Goal: Task Accomplishment & Management: Manage account settings

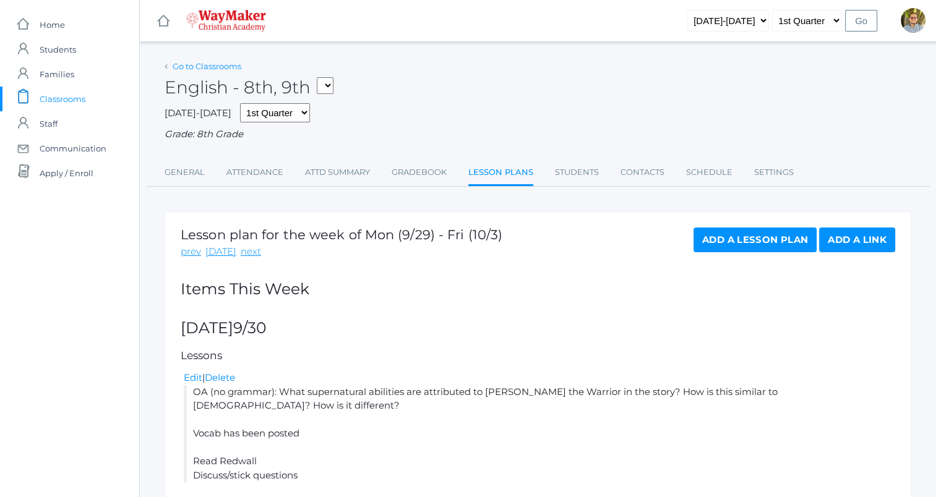
click at [216, 64] on link "Go to Classrooms" at bounding box center [207, 66] width 69 height 10
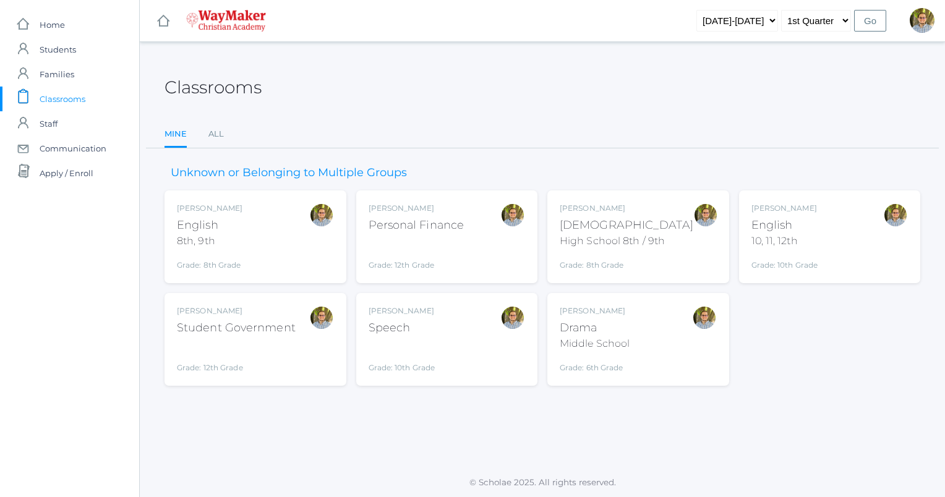
click at [440, 124] on ul "Mine All" at bounding box center [543, 135] width 756 height 27
click at [829, 238] on div "[PERSON_NAME] English 10, 11, 12th Grade: 10th Grade HSENGLISH" at bounding box center [830, 237] width 157 height 68
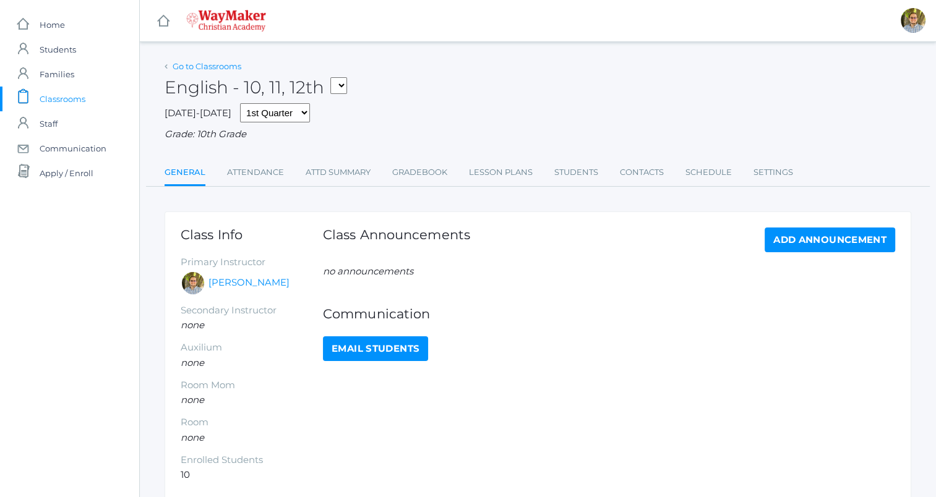
click at [183, 67] on link "Go to Classrooms" at bounding box center [207, 66] width 69 height 10
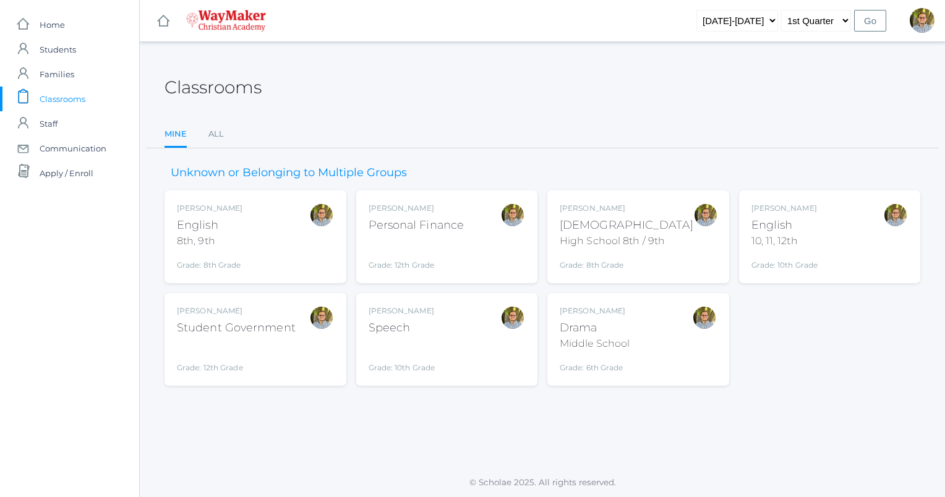
click at [861, 243] on div "Kylen Braileanu English 10, 11, 12th Grade: 10th Grade HSENGLISH" at bounding box center [830, 237] width 157 height 68
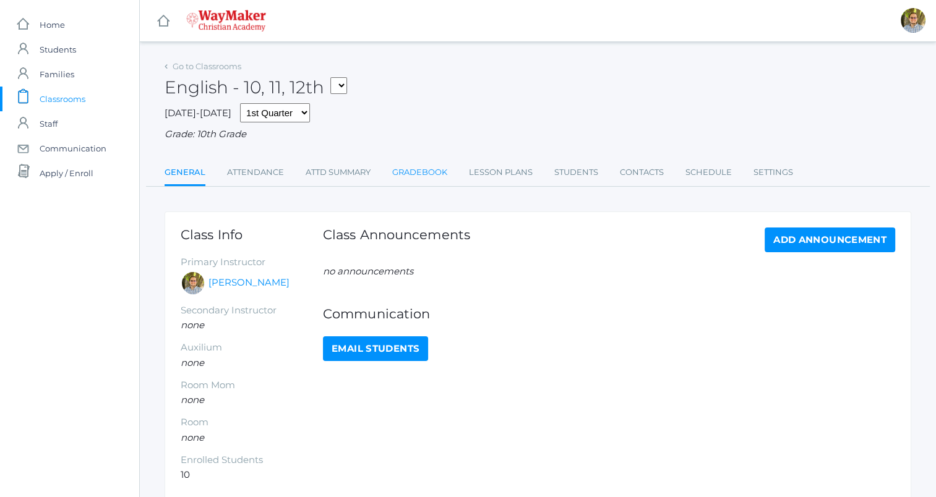
click at [428, 173] on link "Gradebook" at bounding box center [419, 172] width 55 height 25
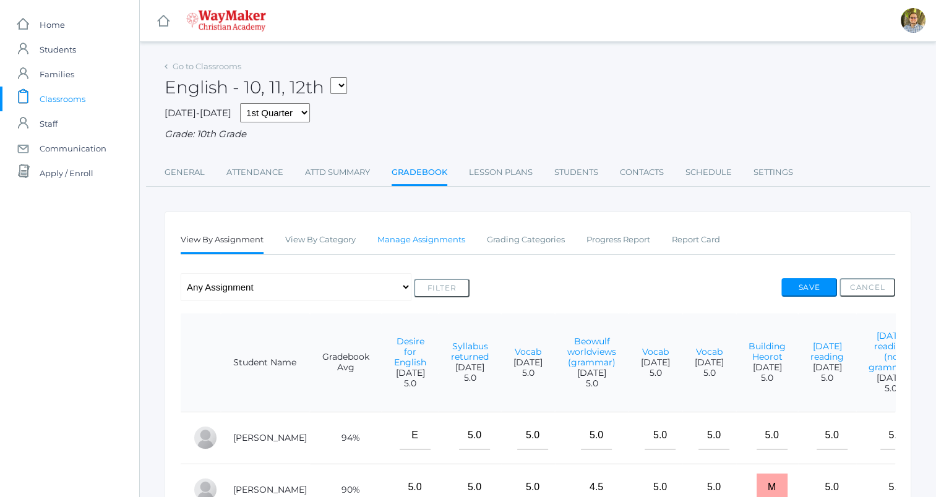
click at [436, 236] on link "Manage Assignments" at bounding box center [421, 240] width 88 height 25
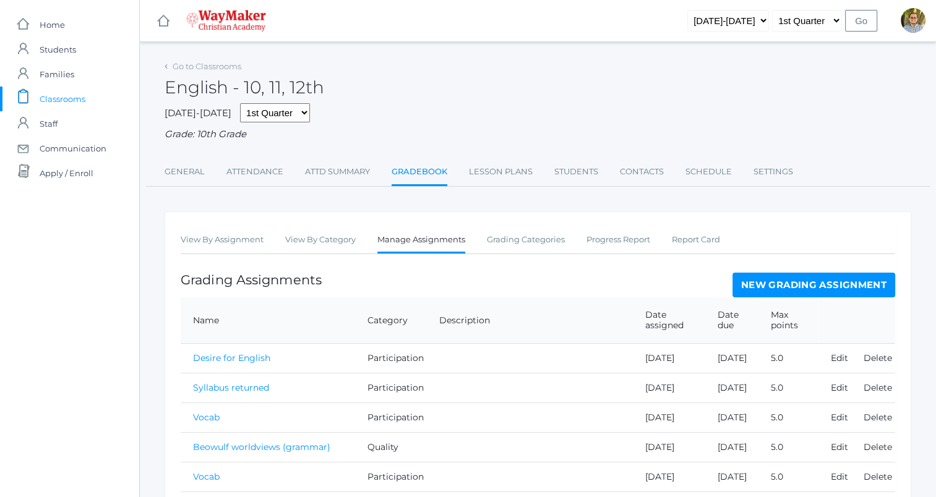
click at [775, 288] on link "New Grading Assignment" at bounding box center [814, 285] width 163 height 25
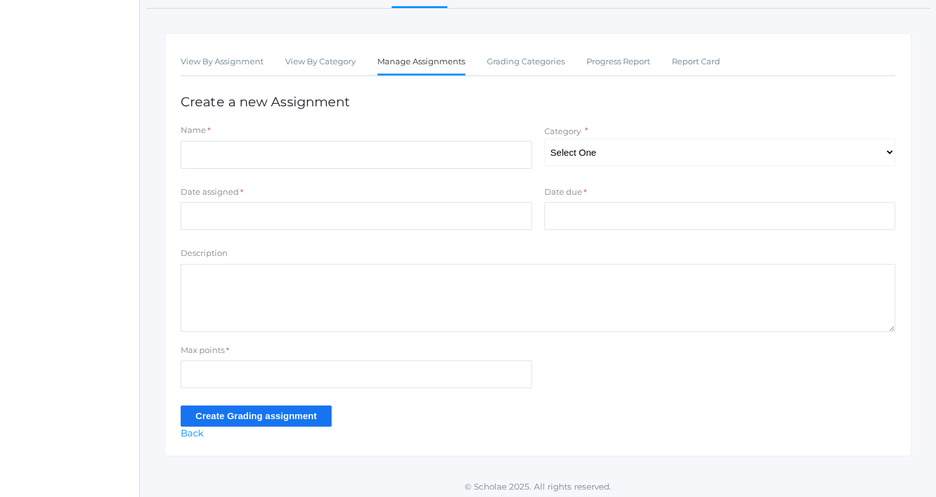
scroll to position [182, 0]
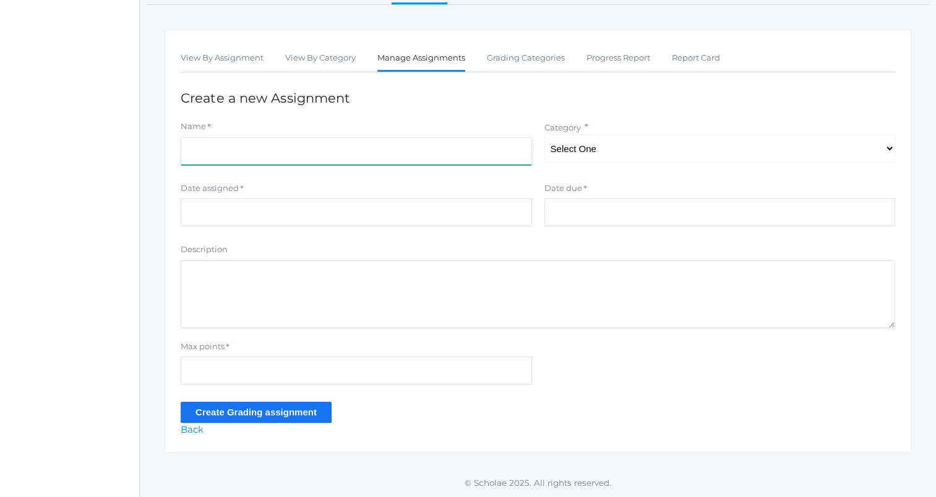
click at [457, 153] on input "Name" at bounding box center [356, 151] width 351 height 28
type input "Beowulf timeline"
click at [603, 138] on select "Select One Participation Quality Accuracy" at bounding box center [719, 149] width 351 height 28
select select "1113"
click at [544, 135] on select "Select One Participation Quality Accuracy" at bounding box center [719, 149] width 351 height 28
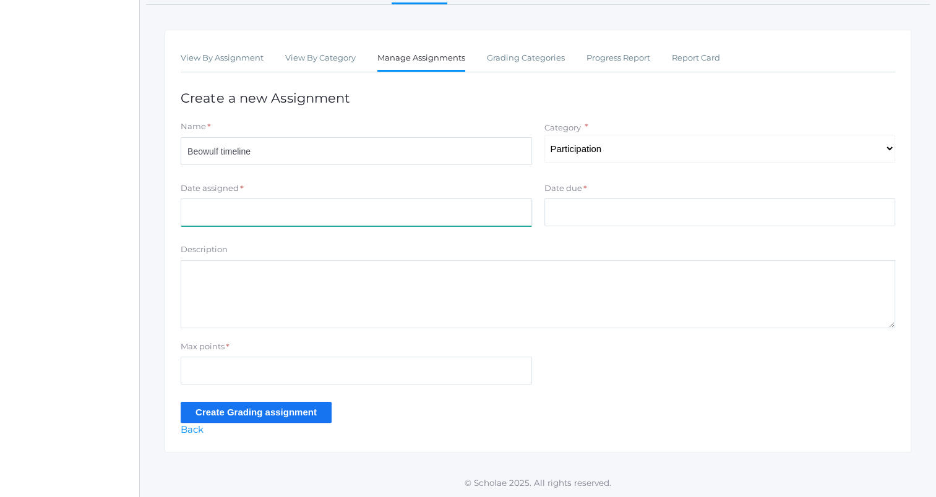
click at [454, 208] on input "Date assigned" at bounding box center [356, 213] width 351 height 28
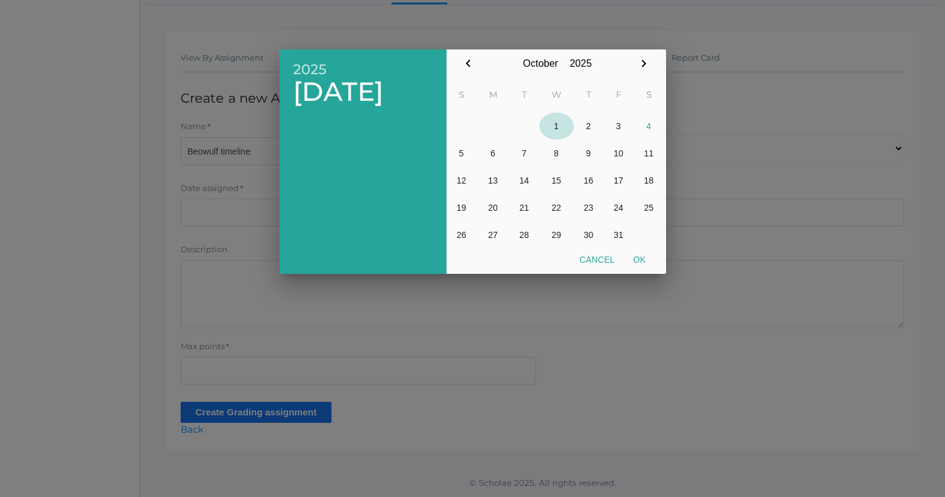
click at [548, 124] on button "1" at bounding box center [557, 126] width 35 height 27
click at [640, 265] on button "Ok" at bounding box center [639, 260] width 31 height 22
type input "2025-10-01"
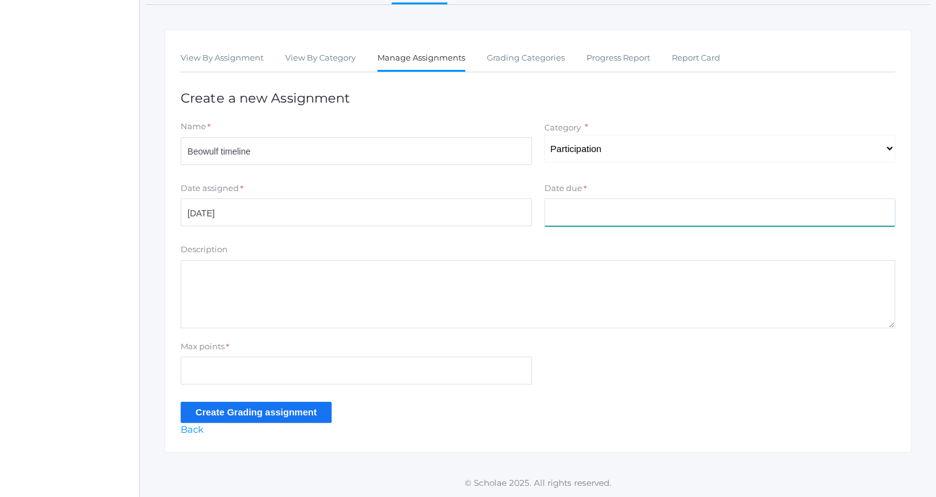
click at [660, 226] on input "Date due" at bounding box center [719, 213] width 351 height 28
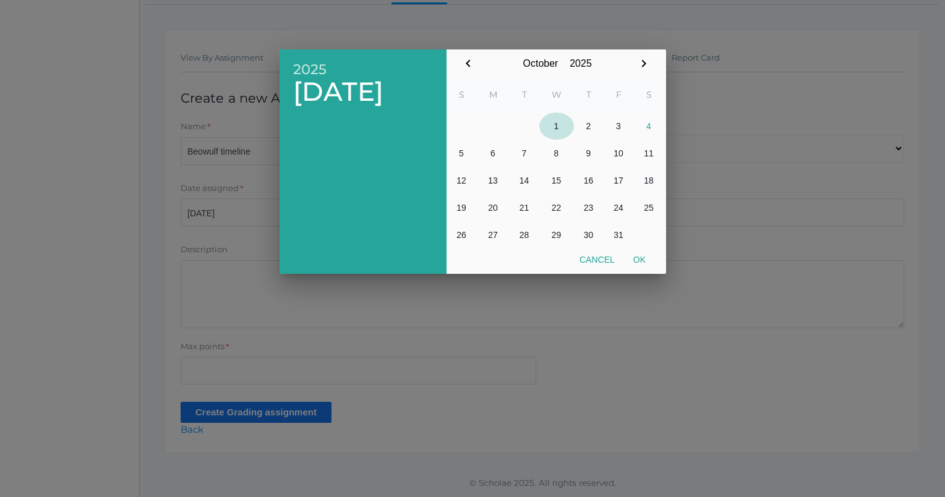
click at [549, 128] on button "1" at bounding box center [557, 126] width 35 height 27
click at [640, 259] on button "Ok" at bounding box center [639, 260] width 31 height 22
type input "2025-10-01"
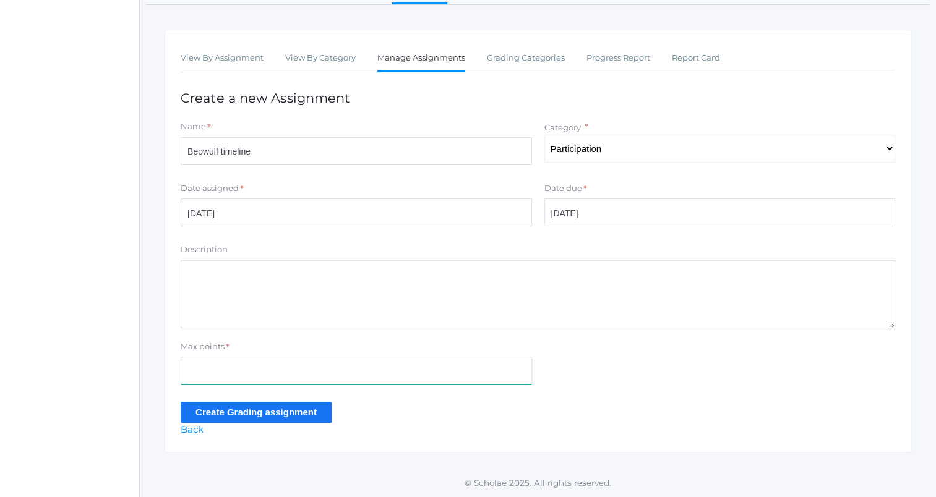
click at [346, 371] on input "Max points" at bounding box center [356, 371] width 351 height 28
type input "10"
click at [252, 408] on input "Create Grading assignment" at bounding box center [256, 412] width 151 height 20
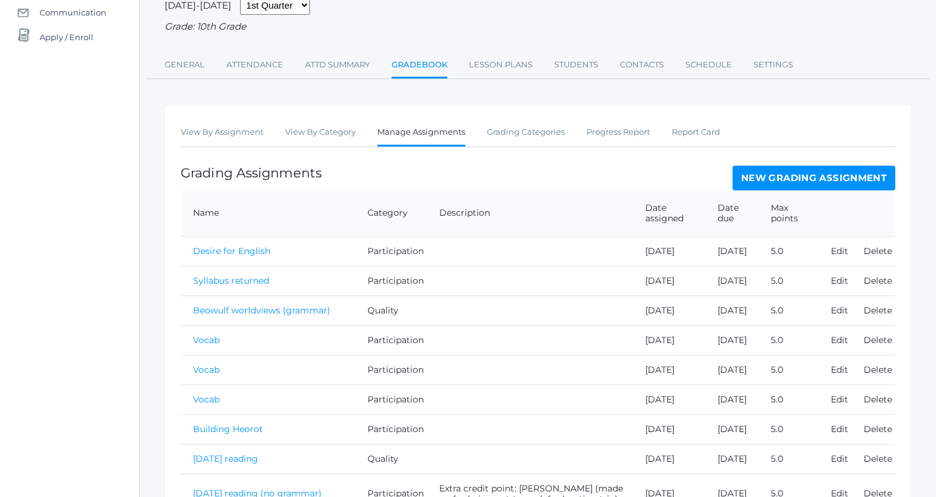
scroll to position [139, 0]
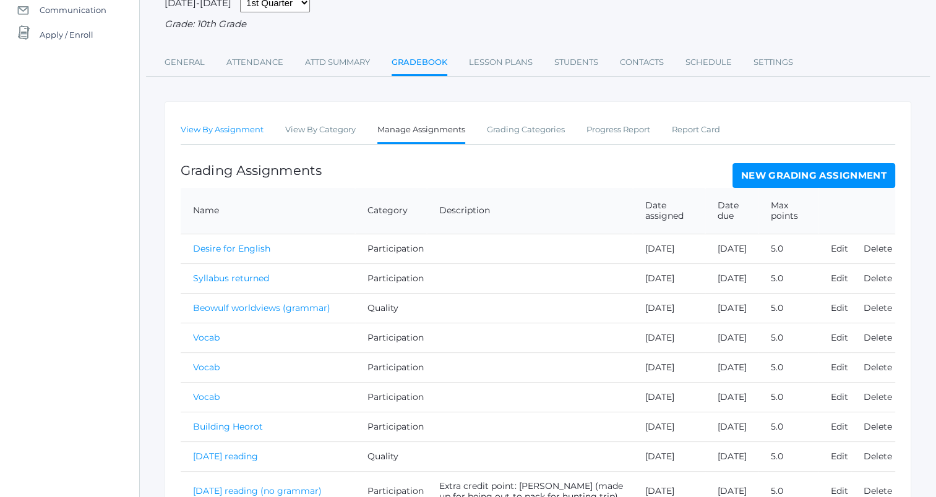
click at [223, 137] on link "View By Assignment" at bounding box center [222, 130] width 83 height 25
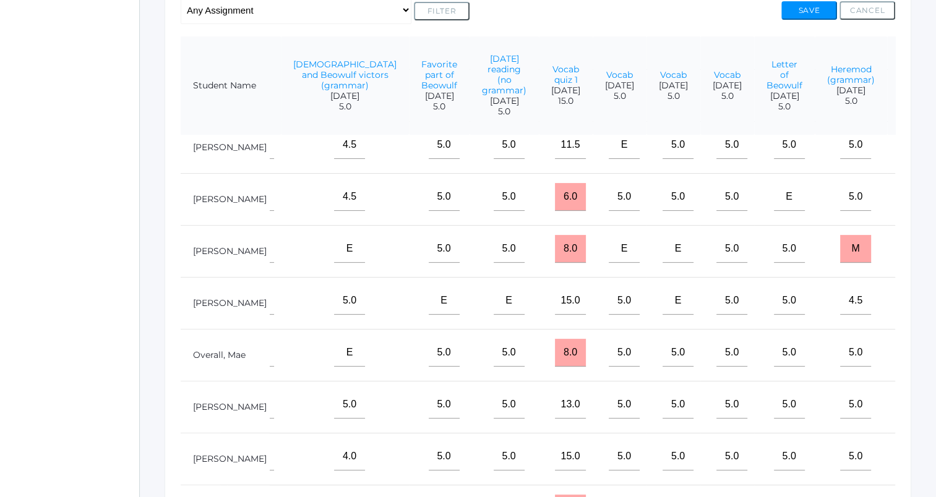
scroll to position [142, 699]
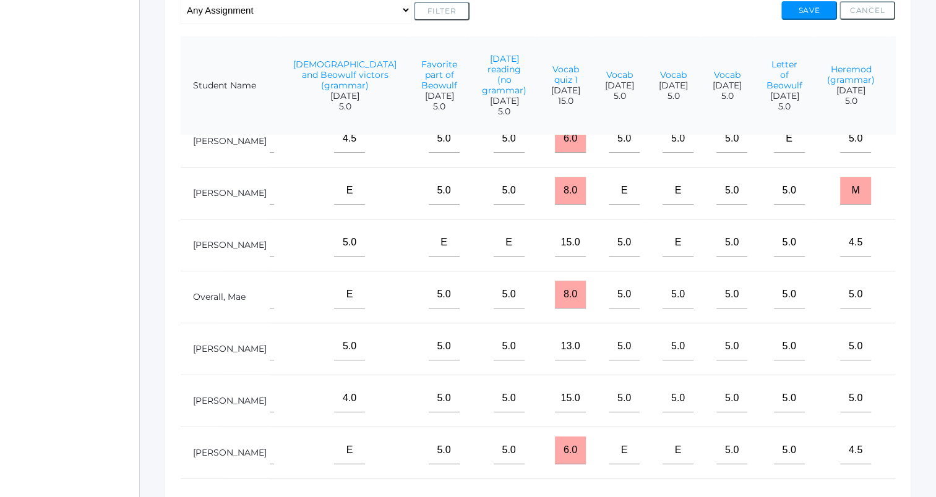
click at [907, 391] on input"] "text" at bounding box center [922, 399] width 31 height 28
type input"] "10"
click at [907, 448] on input"] "text" at bounding box center [922, 451] width 31 height 28
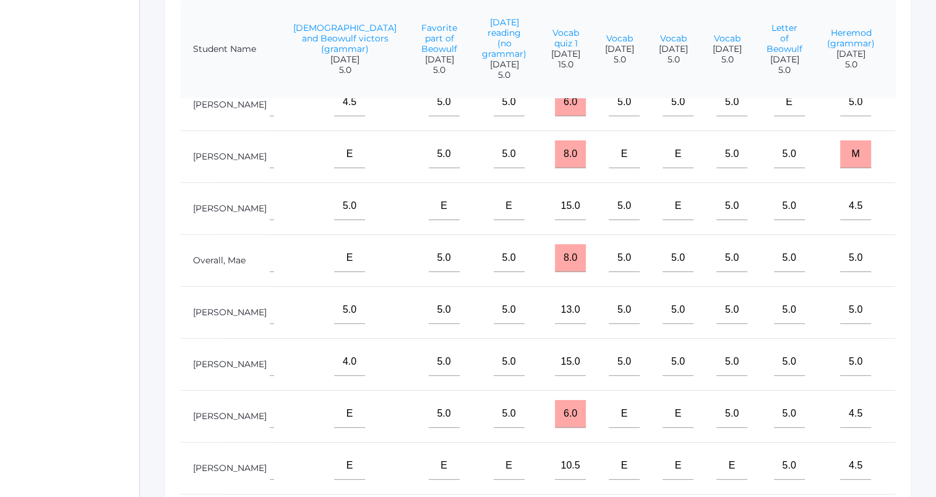
scroll to position [314, 0]
type input"] "10"
click at [907, 256] on input"] "text" at bounding box center [922, 258] width 31 height 28
type input"] "10"
click at [907, 302] on input"] "text" at bounding box center [922, 310] width 31 height 28
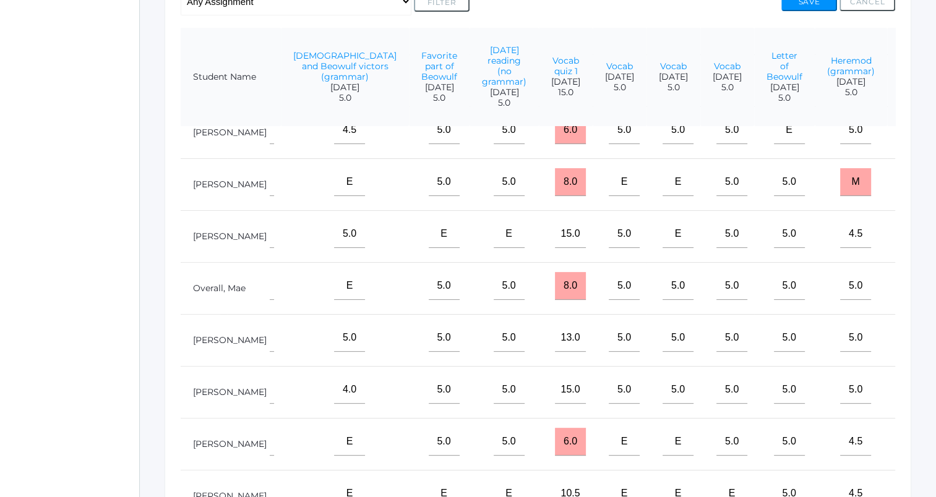
scroll to position [285, 0]
type input"] "10"
click at [887, 189] on td at bounding box center [917, 185] width 61 height 52
click at [907, 185] on input"] "text" at bounding box center [922, 183] width 31 height 28
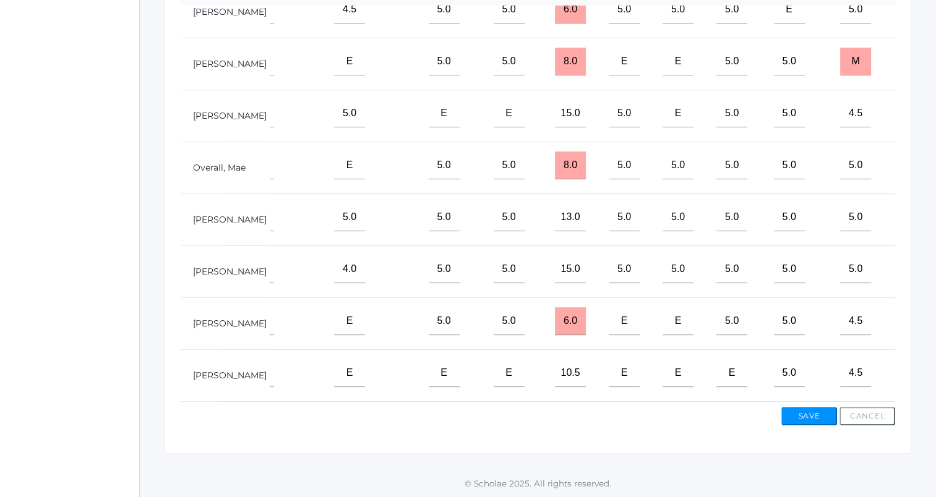
type input"] "10"
click at [907, 371] on input"] "text" at bounding box center [922, 373] width 31 height 28
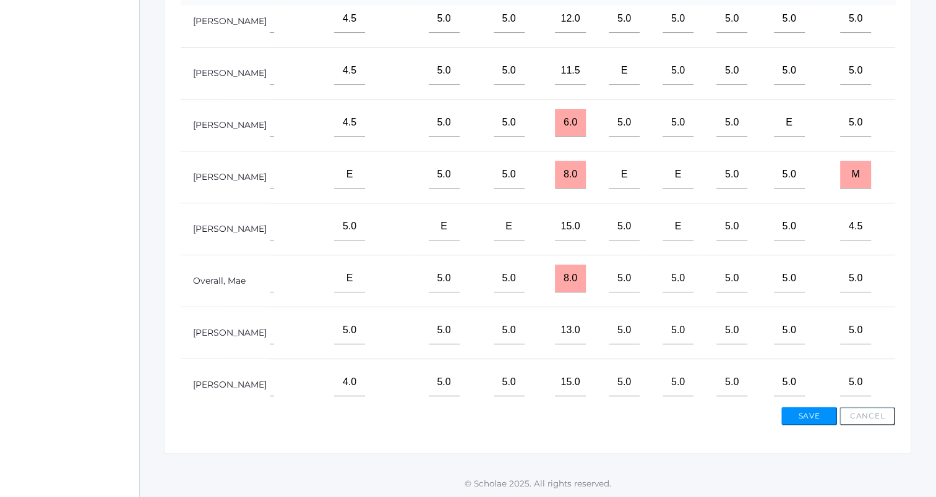
scroll to position [0, 699]
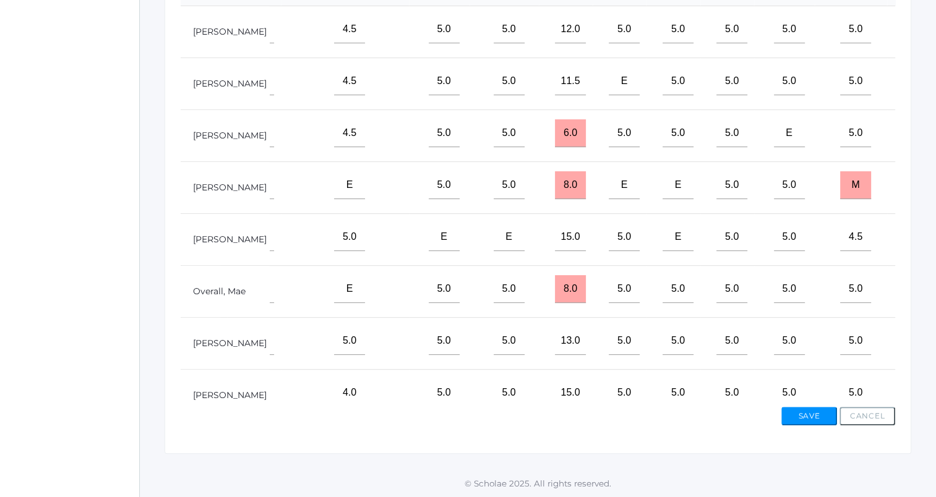
type input"] "10"
click at [907, 87] on input"] "text" at bounding box center [922, 81] width 31 height 28
type input"] "10"
click at [907, 248] on input"] "text" at bounding box center [922, 237] width 31 height 28
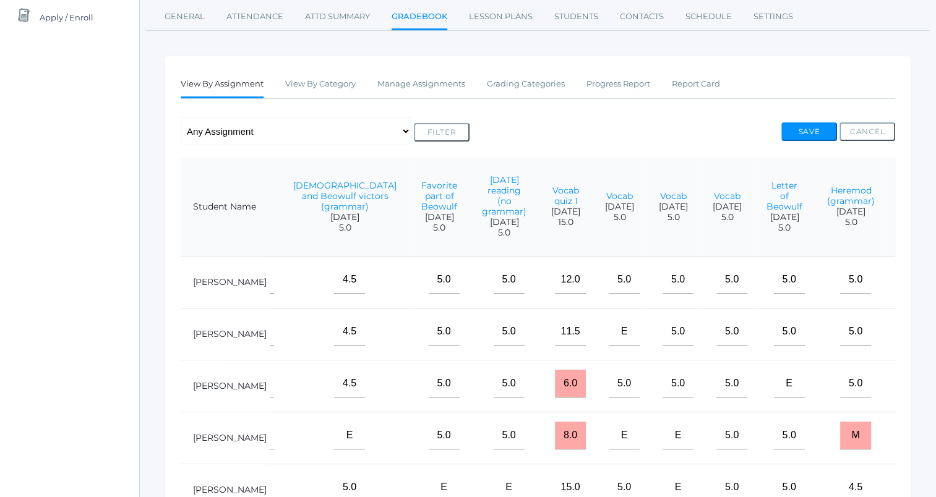
scroll to position [147, 0]
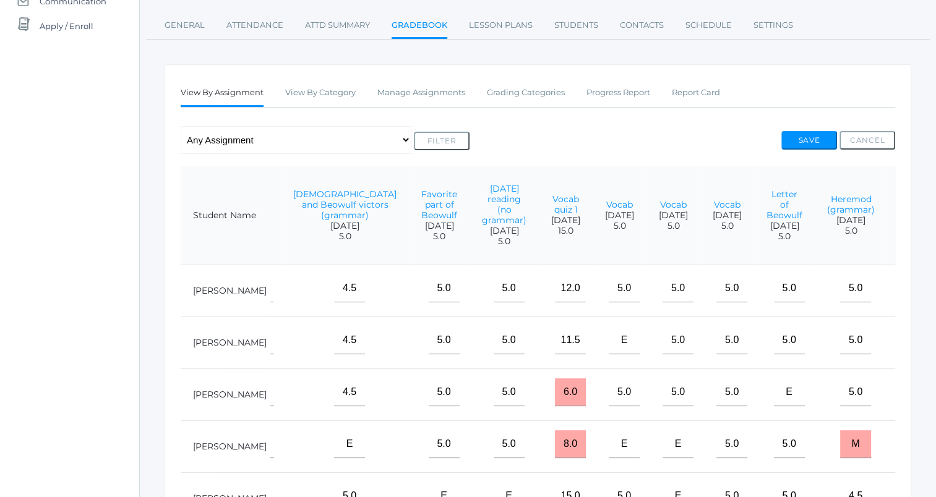
type input"] "m"
click at [817, 142] on button "Save" at bounding box center [809, 140] width 56 height 19
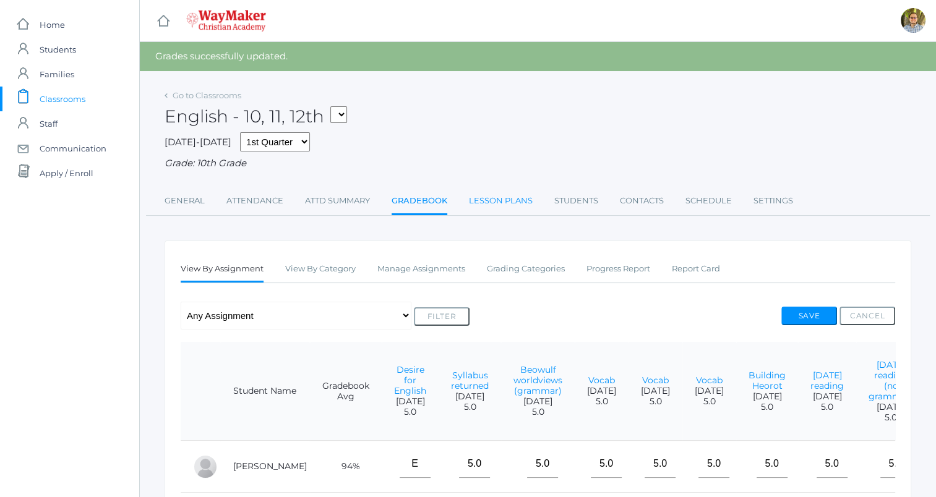
click at [494, 205] on link "Lesson Plans" at bounding box center [501, 201] width 64 height 25
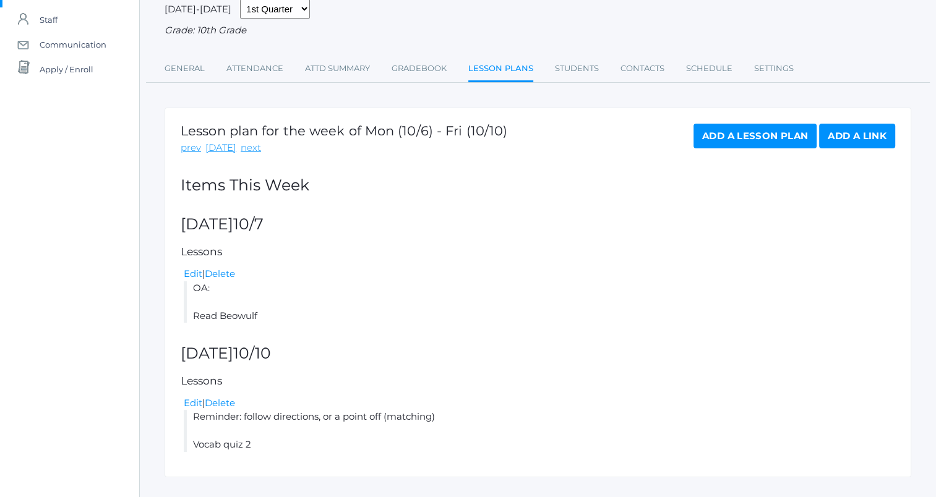
scroll to position [129, 0]
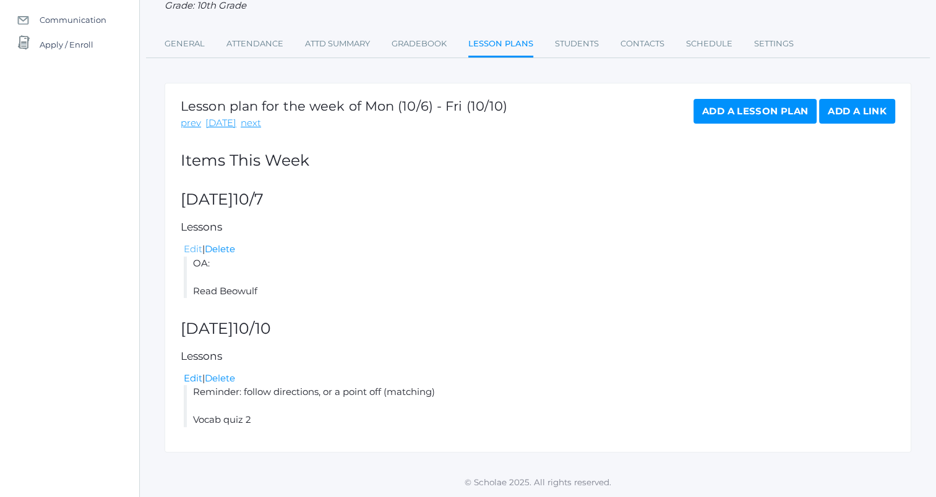
click at [191, 247] on link "Edit" at bounding box center [193, 249] width 19 height 12
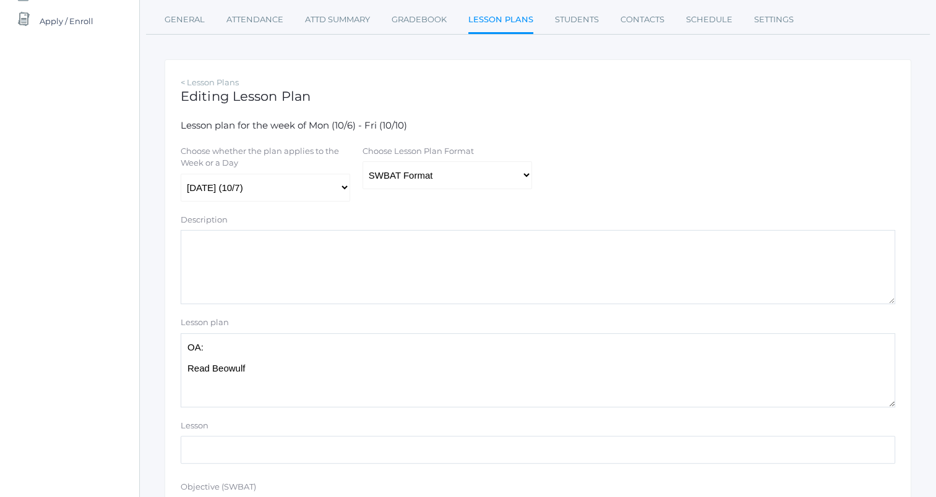
scroll to position [153, 0]
click at [363, 350] on textarea "OA: Read Beowulf" at bounding box center [538, 369] width 715 height 74
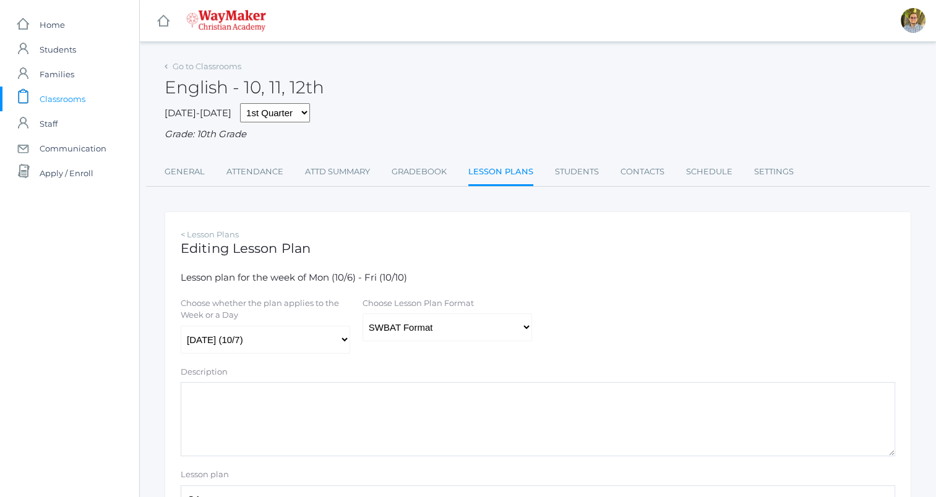
scroll to position [22, 0]
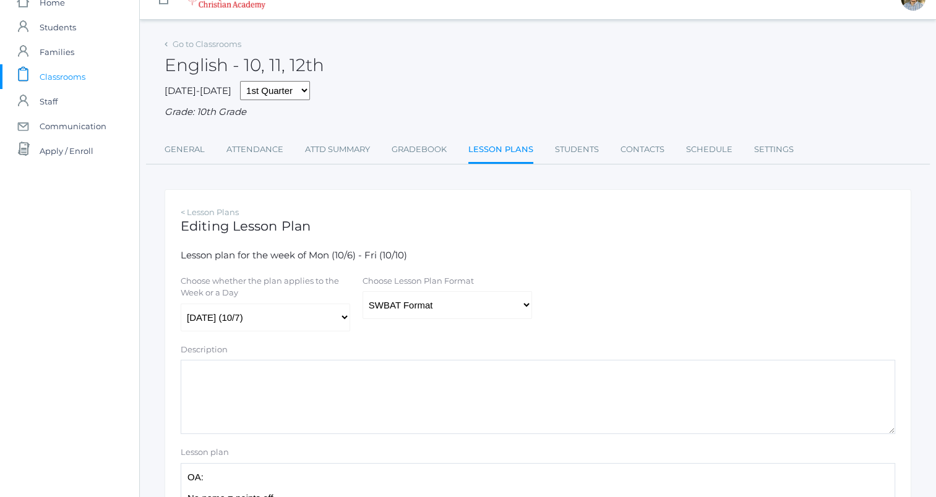
type textarea "OA: No name = points off Read Beowulf"
click at [490, 297] on select "Traditional Format SWBAT Format" at bounding box center [448, 305] width 170 height 28
select select "legacy"
click at [363, 292] on select "Traditional Format SWBAT Format" at bounding box center [448, 305] width 170 height 28
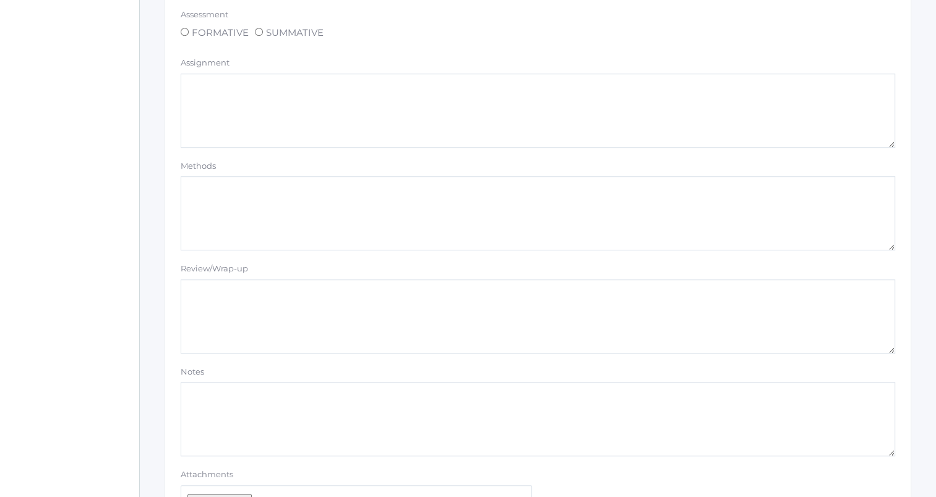
scroll to position [1046, 0]
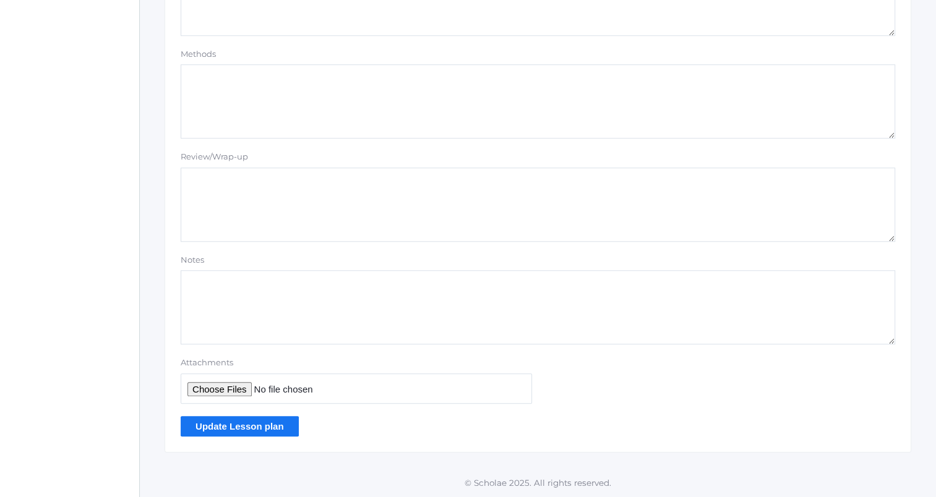
click at [277, 429] on input "Update Lesson plan" at bounding box center [240, 426] width 118 height 20
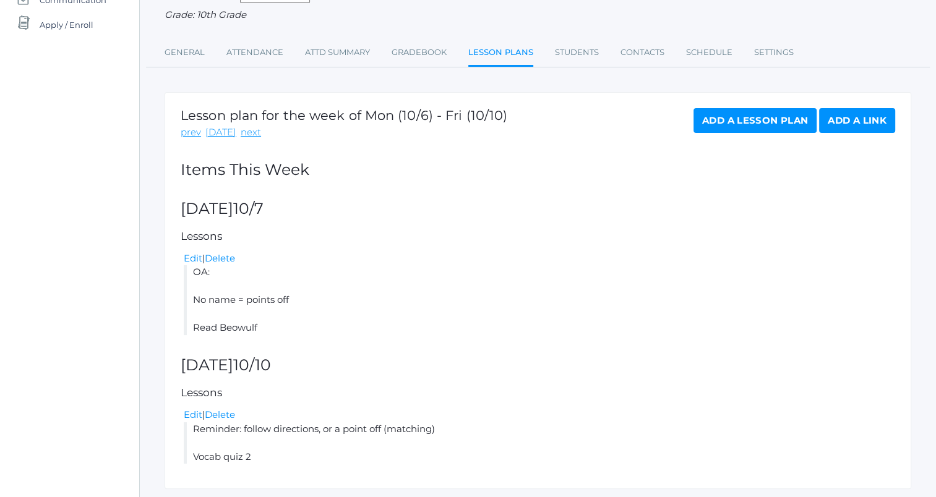
scroll to position [148, 0]
drag, startPoint x: 195, startPoint y: 298, endPoint x: 397, endPoint y: 294, distance: 201.7
click at [397, 294] on li "OA: No name = points off Read Beowulf" at bounding box center [540, 300] width 712 height 70
copy li "No name = points off"
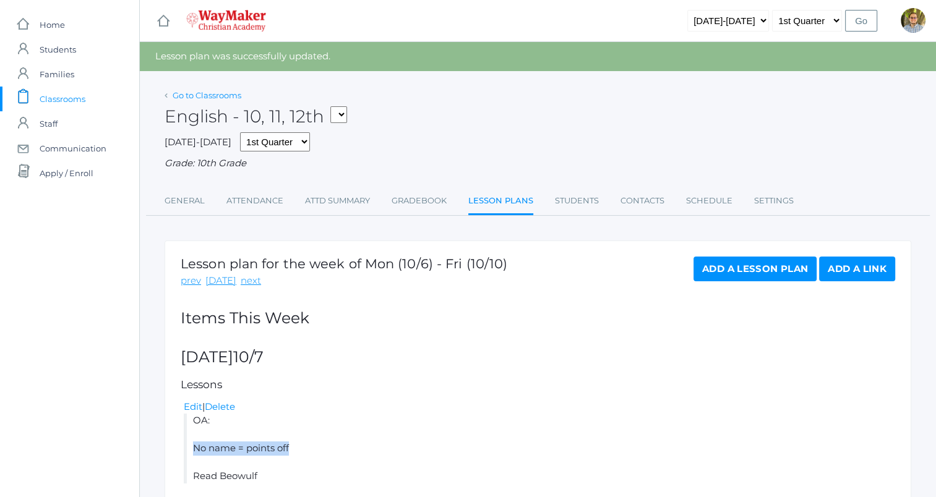
click at [205, 92] on link "Go to Classrooms" at bounding box center [207, 95] width 69 height 10
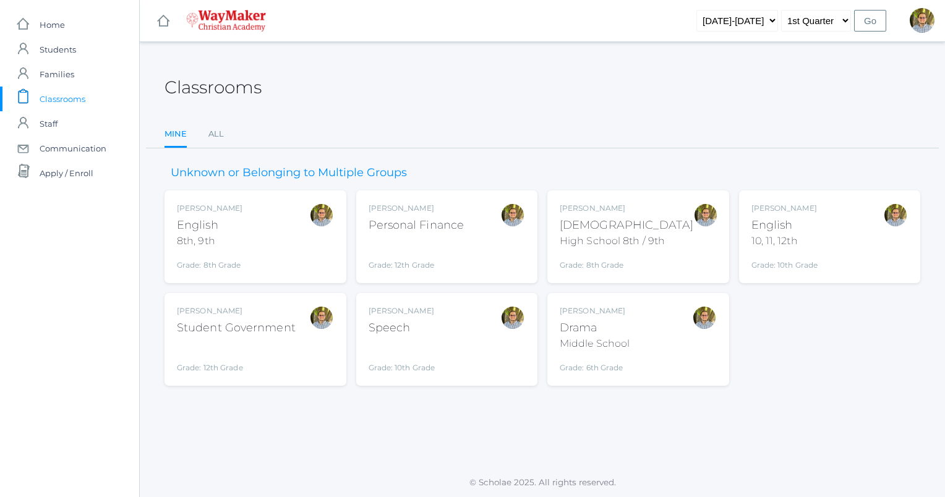
click at [302, 248] on div "[PERSON_NAME] [DEMOGRAPHIC_DATA] 8th, 9th Grade: 8th Grade 08ENGLISH" at bounding box center [255, 237] width 157 height 68
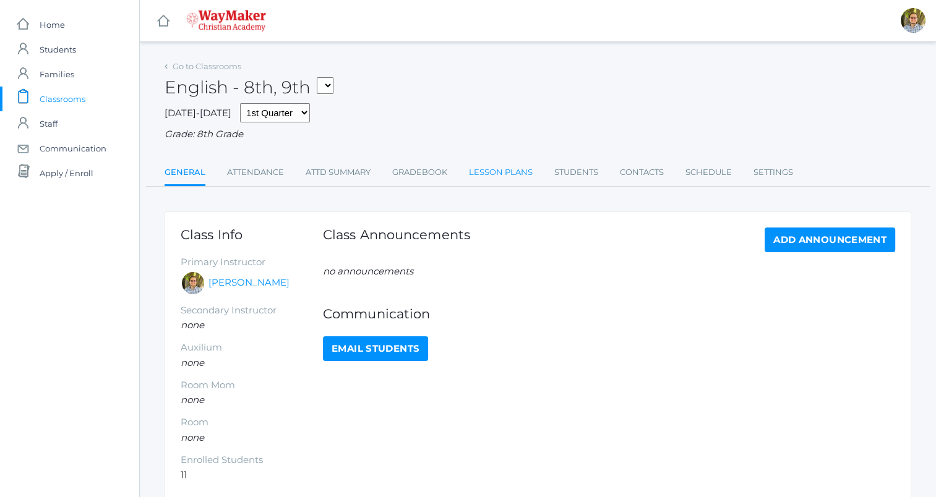
click at [492, 175] on link "Lesson Plans" at bounding box center [501, 172] width 64 height 25
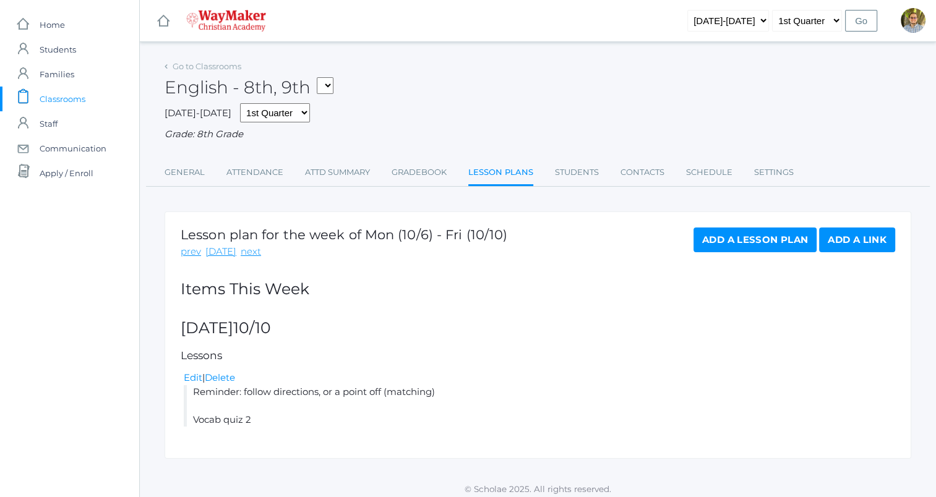
scroll to position [7, 0]
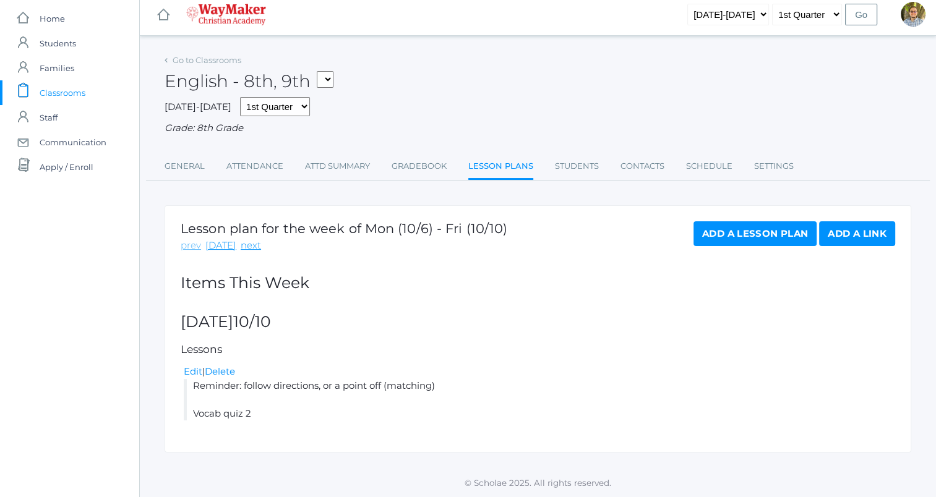
click at [187, 247] on link "prev" at bounding box center [191, 246] width 20 height 14
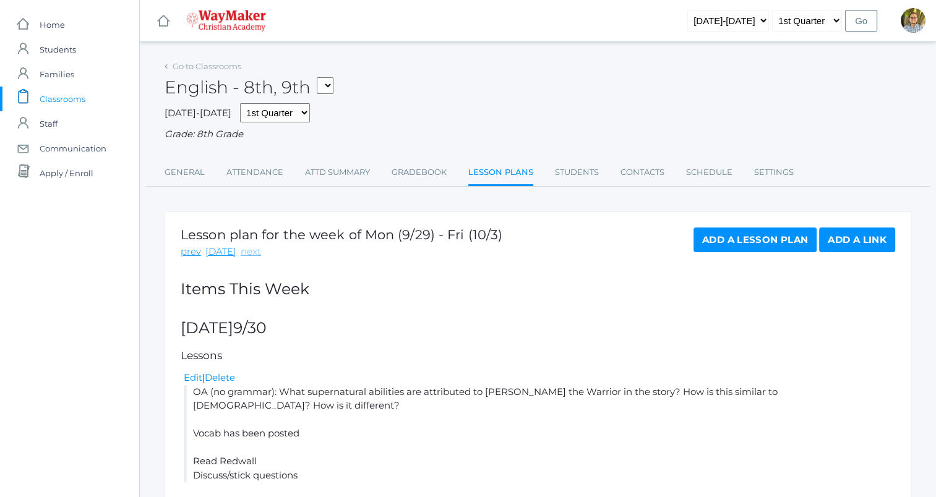
click at [245, 249] on link "next" at bounding box center [251, 252] width 20 height 14
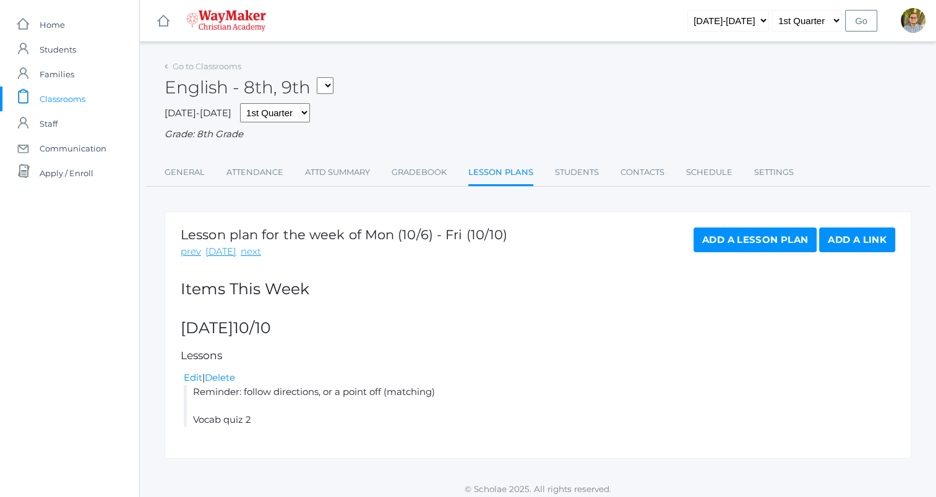
click at [737, 241] on link "Add a Lesson Plan" at bounding box center [755, 240] width 123 height 25
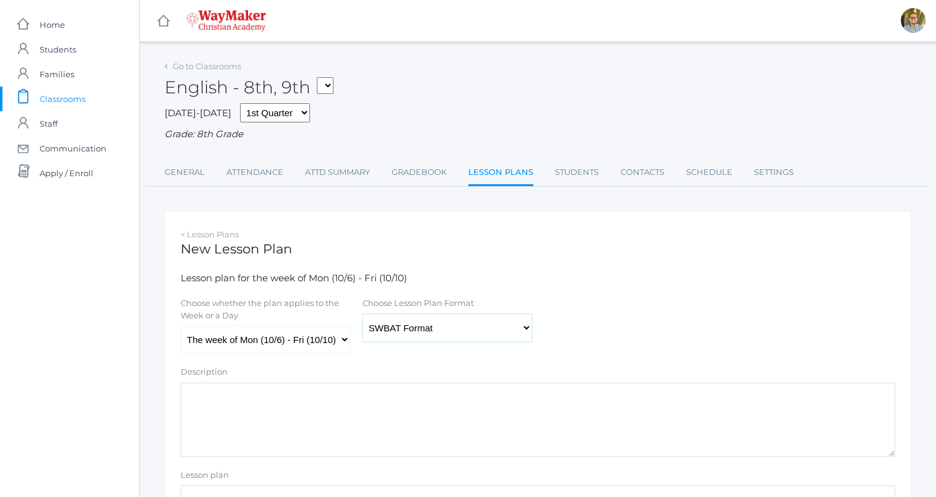
click at [407, 334] on select "Traditional Format SWBAT Format" at bounding box center [448, 328] width 170 height 28
select select "legacy"
click at [363, 314] on select "Traditional Format SWBAT Format" at bounding box center [448, 328] width 170 height 28
click at [335, 338] on select "The week of Mon (10/6) - Fri (10/10) Monday (10/6) Tuesday (10/7) Wednesday (10…" at bounding box center [266, 340] width 170 height 28
select select "2025-10-07"
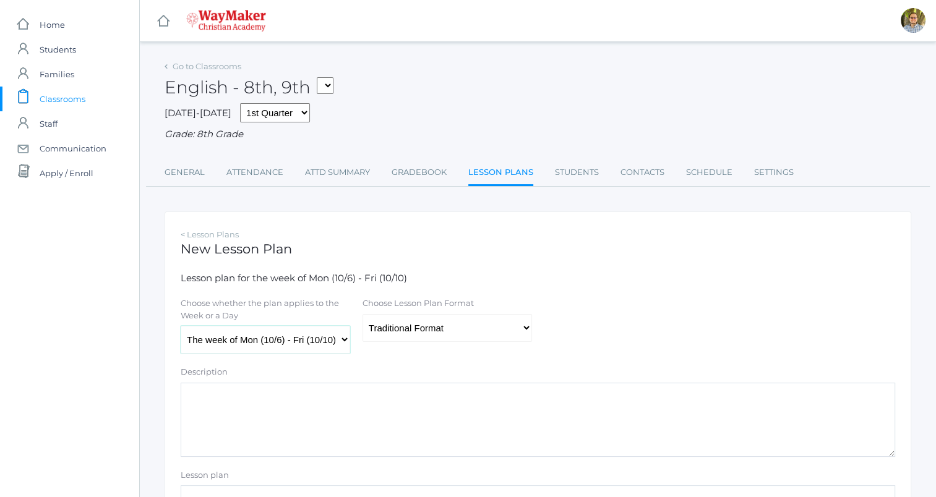
click at [181, 327] on select "The week of Mon (10/6) - Fri (10/10) Monday (10/6) Tuesday (10/7) Wednesday (10…" at bounding box center [266, 340] width 170 height 28
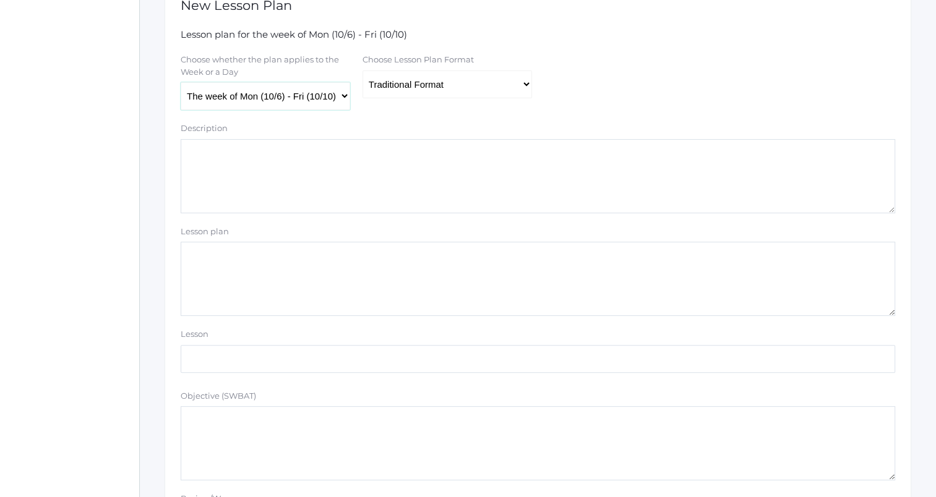
scroll to position [265, 0]
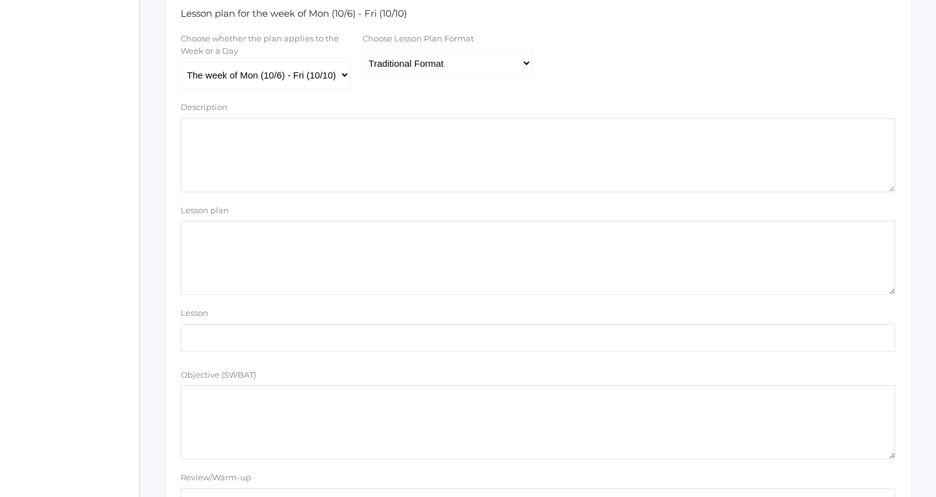
click at [376, 176] on textarea "Description" at bounding box center [538, 155] width 715 height 74
click at [345, 251] on textarea "Lesson plan" at bounding box center [538, 258] width 715 height 74
paste textarea "No name = points off"
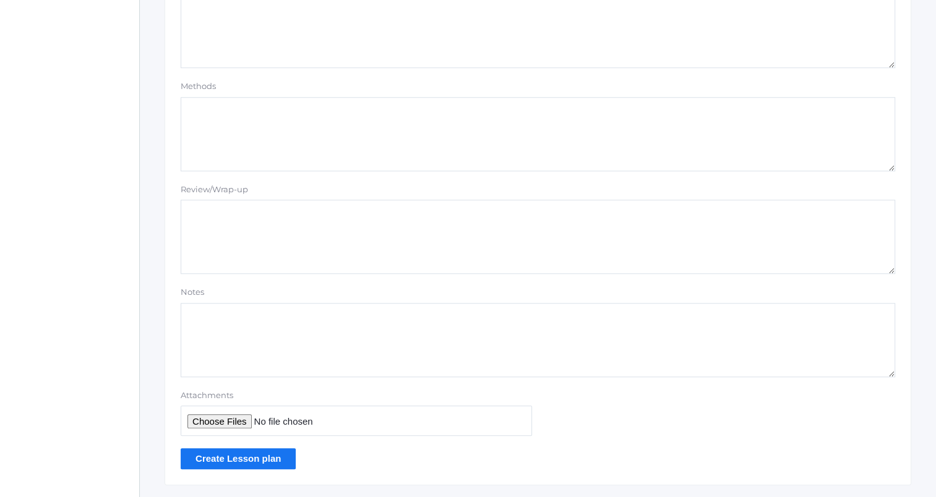
scroll to position [1046, 0]
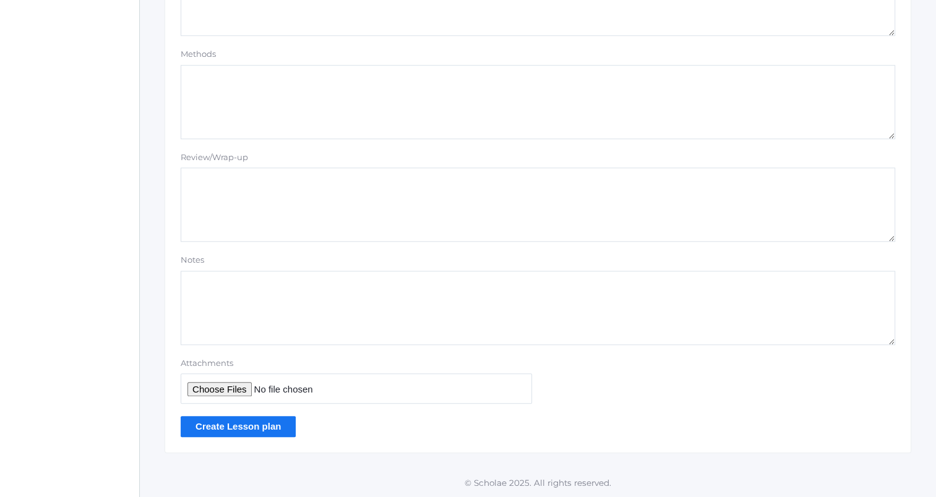
type textarea "No name = points off"
click at [247, 425] on input "Create Lesson plan" at bounding box center [238, 426] width 115 height 20
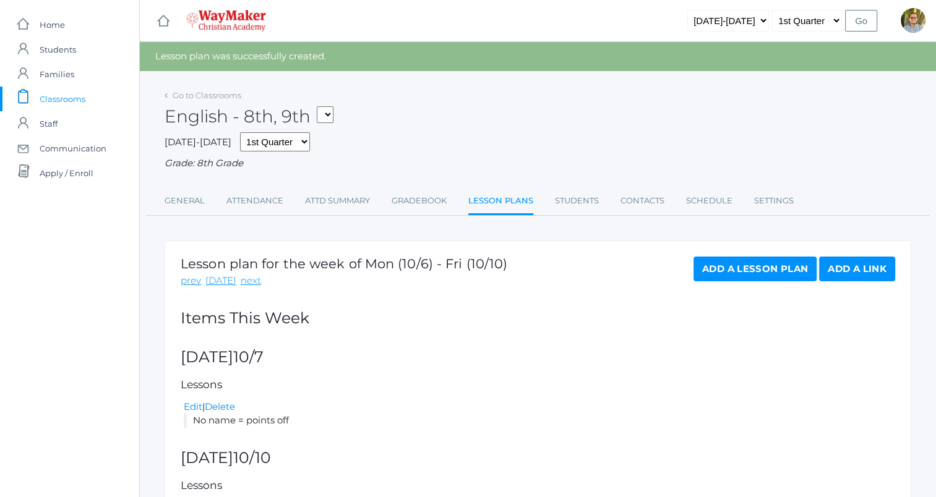
click at [71, 92] on span "Classrooms" at bounding box center [63, 99] width 46 height 25
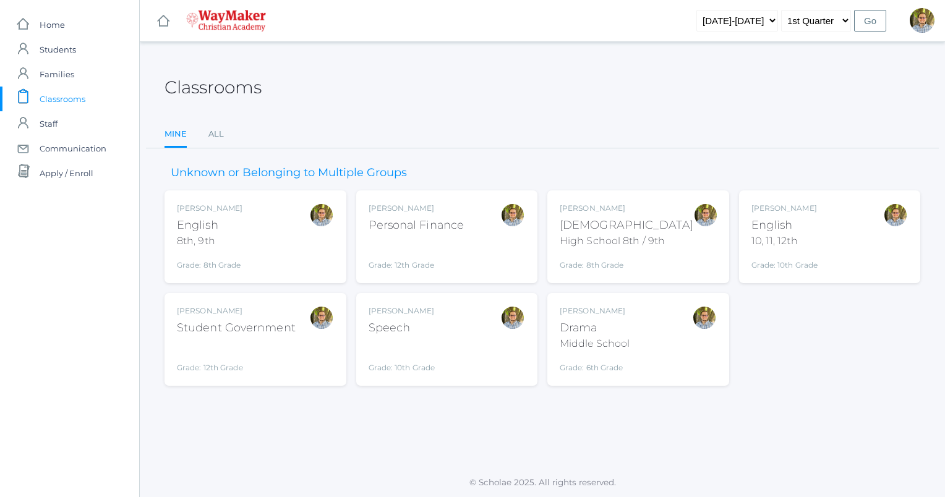
click at [857, 238] on div "[PERSON_NAME] English 10, 11, 12th Grade: 10th Grade HSENGLISH" at bounding box center [830, 237] width 157 height 68
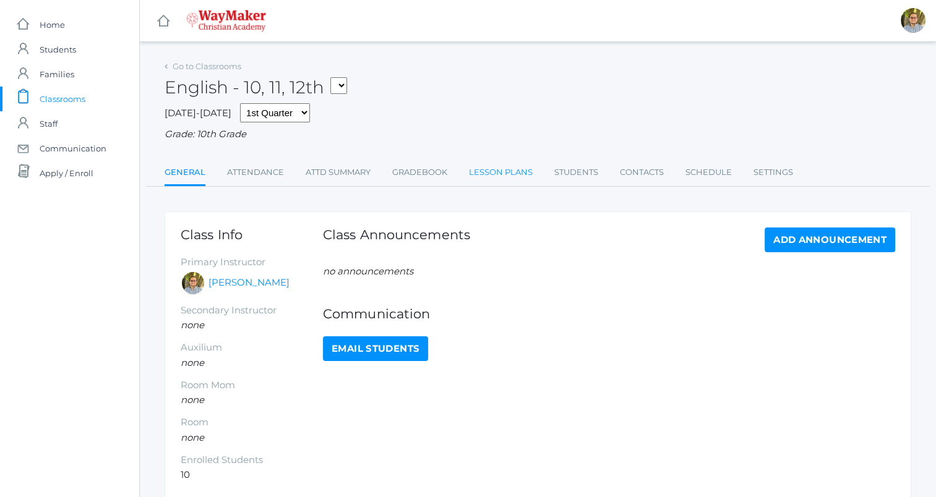
click at [494, 175] on link "Lesson Plans" at bounding box center [501, 172] width 64 height 25
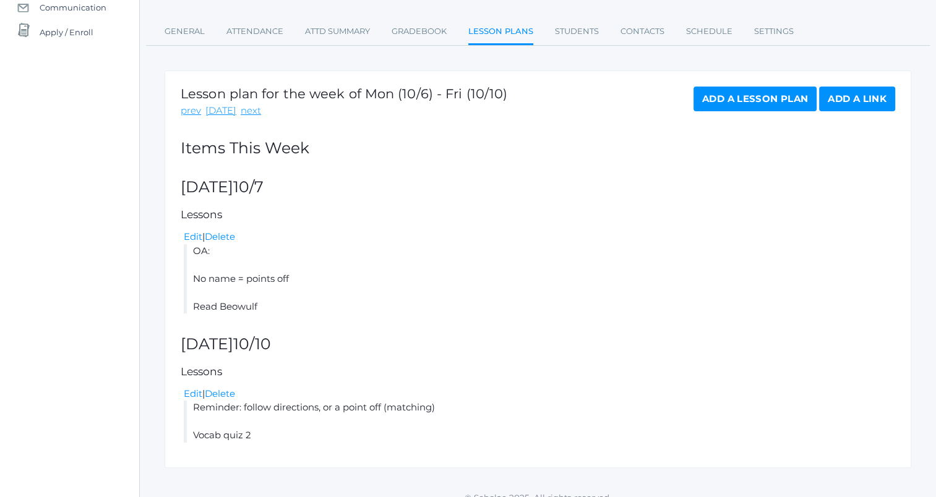
scroll to position [142, 0]
click at [193, 237] on link "Edit" at bounding box center [193, 236] width 19 height 12
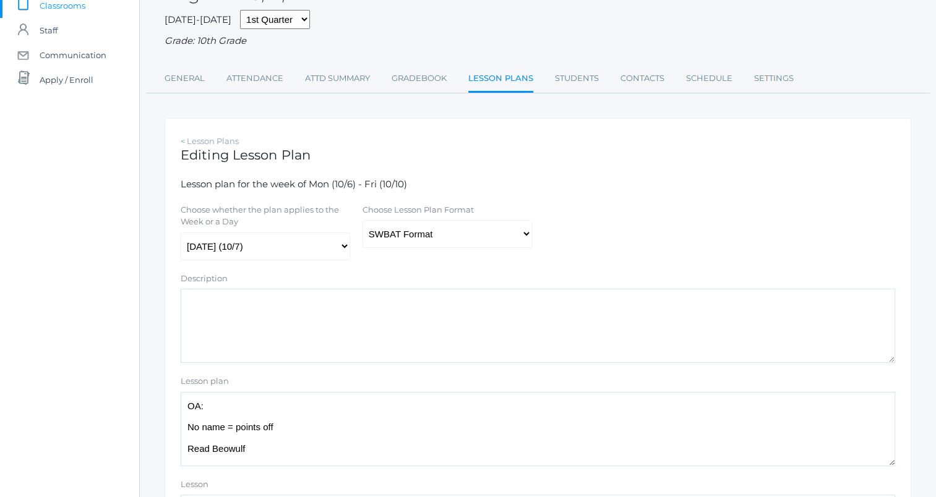
scroll to position [97, 0]
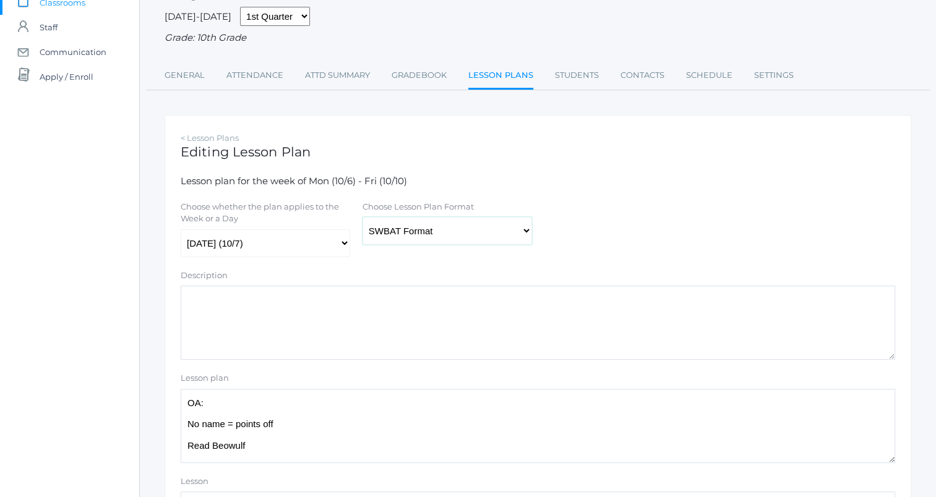
click at [488, 234] on select "Traditional Format SWBAT Format" at bounding box center [448, 231] width 170 height 28
select select "legacy"
click at [363, 218] on select "Traditional Format SWBAT Format" at bounding box center [448, 231] width 170 height 28
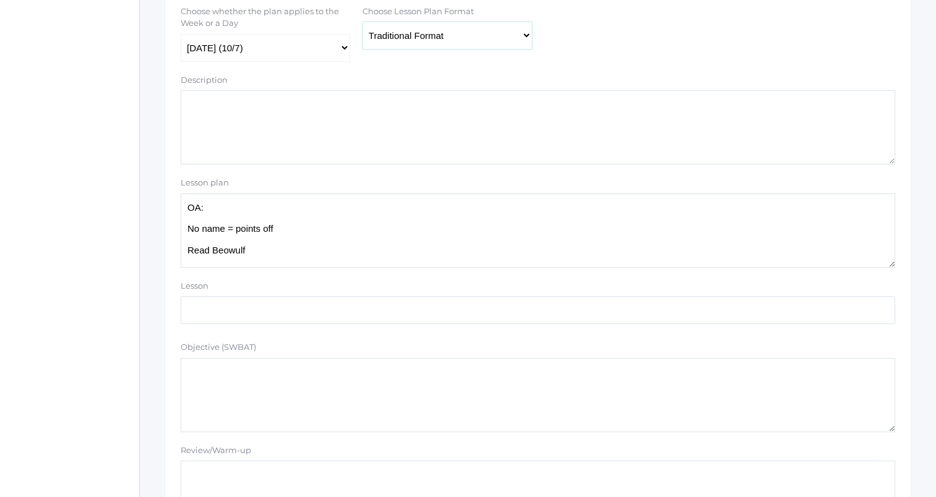
scroll to position [296, 0]
click at [327, 225] on textarea "OA: No name = points off Read Beowulf" at bounding box center [538, 226] width 715 height 74
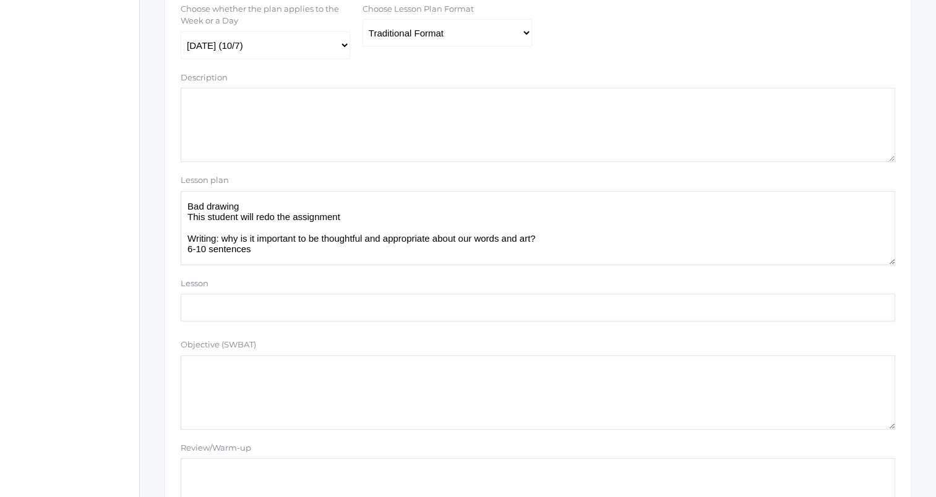
scroll to position [42, 0]
click at [380, 215] on textarea "OA: No name = points off Read Beowulf" at bounding box center [538, 228] width 715 height 74
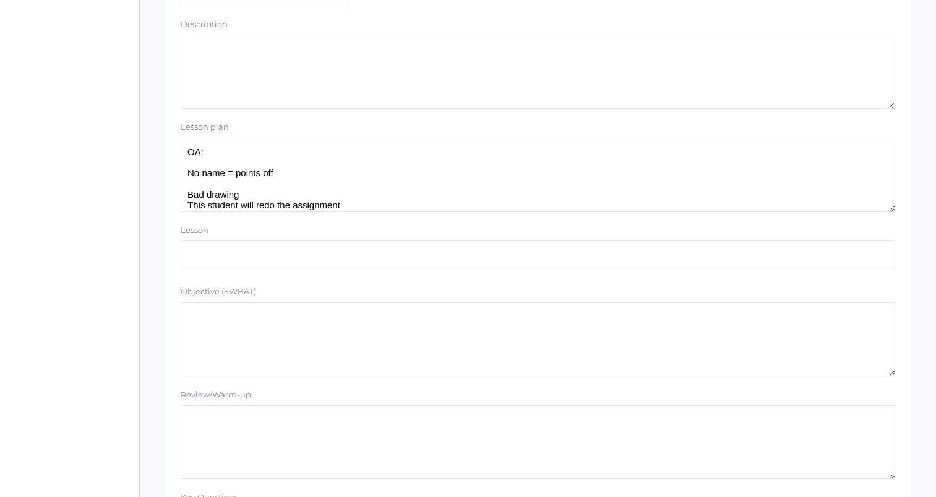
scroll to position [1046, 0]
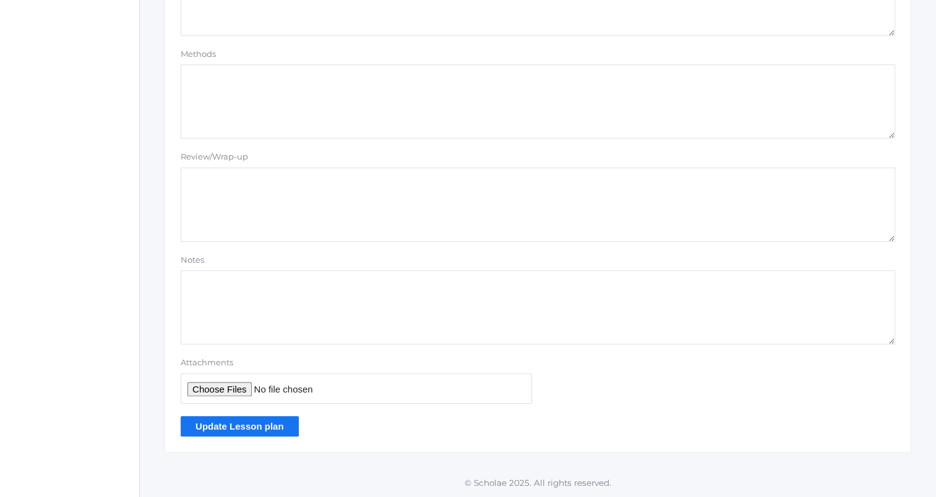
type textarea "OA: No name = points off Bad drawing This student will redo the assignment Next…"
click at [277, 426] on input "Update Lesson plan" at bounding box center [240, 426] width 118 height 20
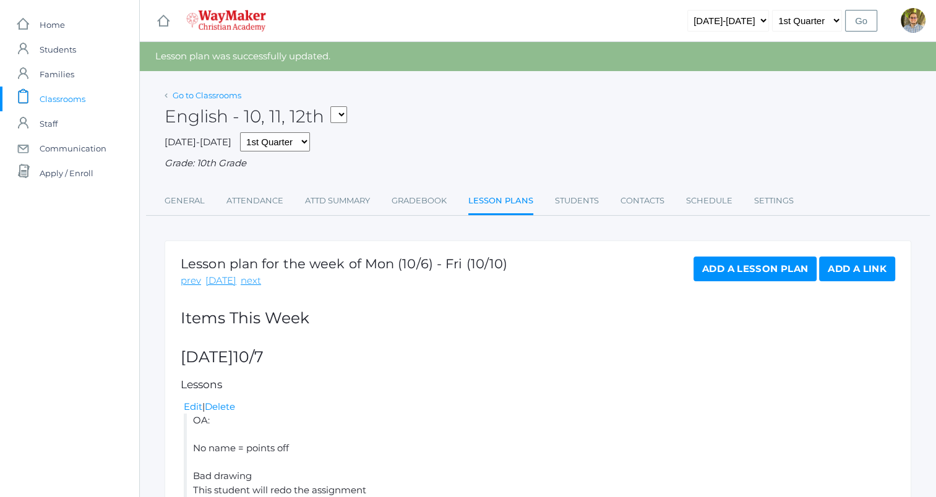
click at [213, 92] on link "Go to Classrooms" at bounding box center [207, 95] width 69 height 10
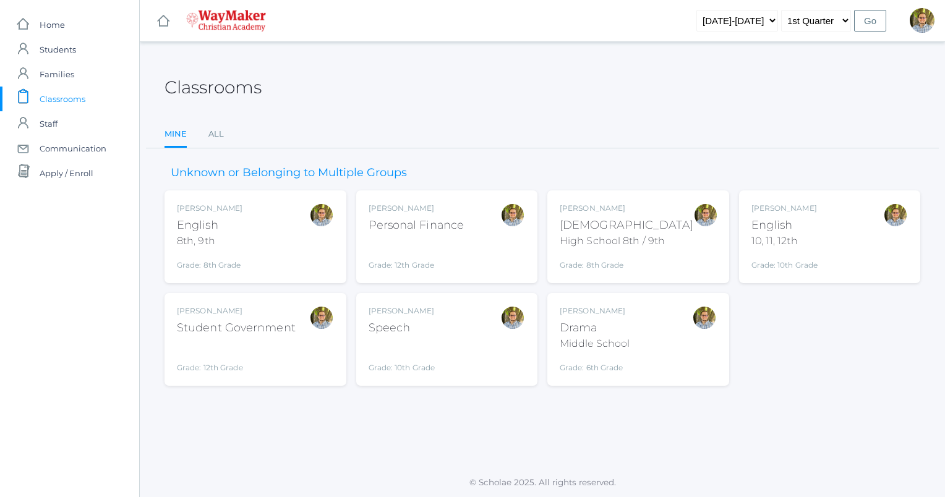
click at [464, 332] on div "[PERSON_NAME] Speech Grade: 10th Grade SPEECH" at bounding box center [447, 340] width 157 height 68
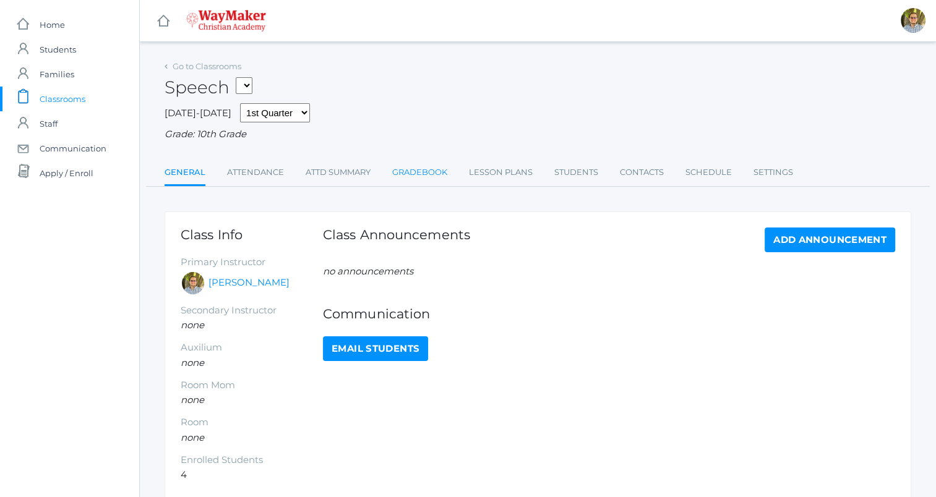
click at [409, 180] on link "Gradebook" at bounding box center [419, 172] width 55 height 25
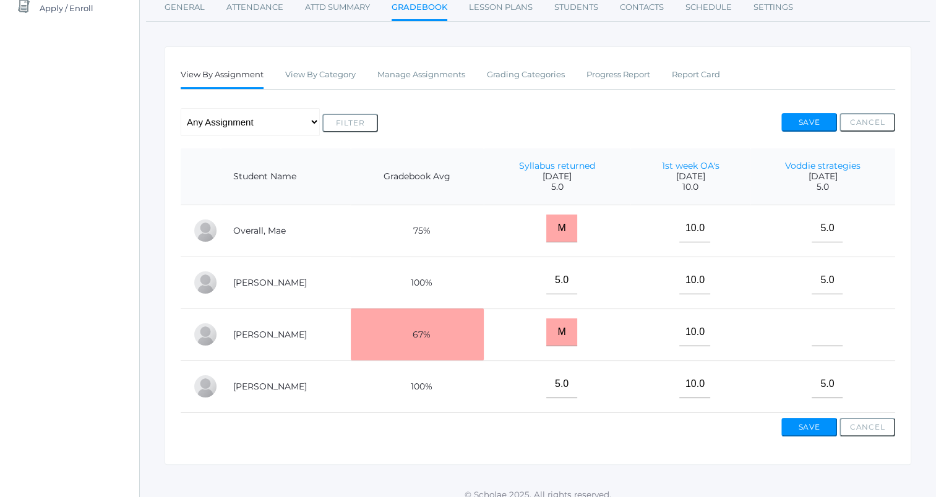
scroll to position [186, 0]
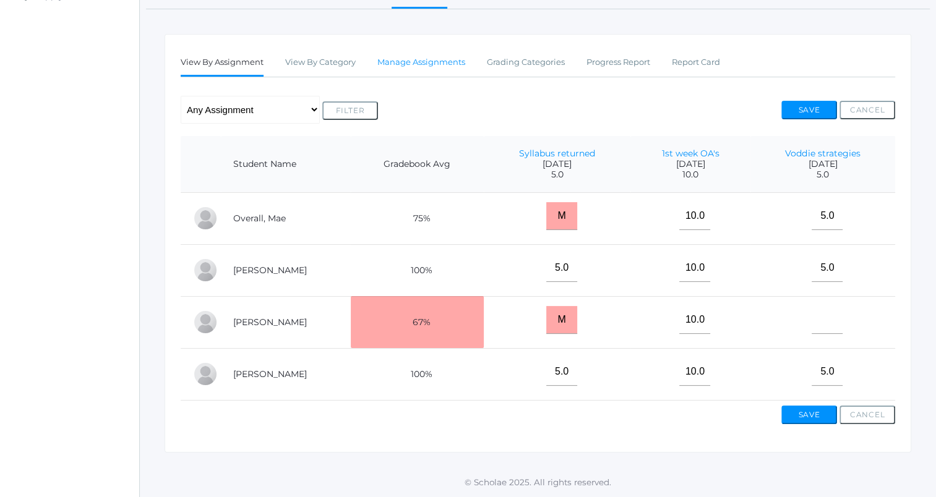
click at [422, 56] on link "Manage Assignments" at bounding box center [421, 62] width 88 height 25
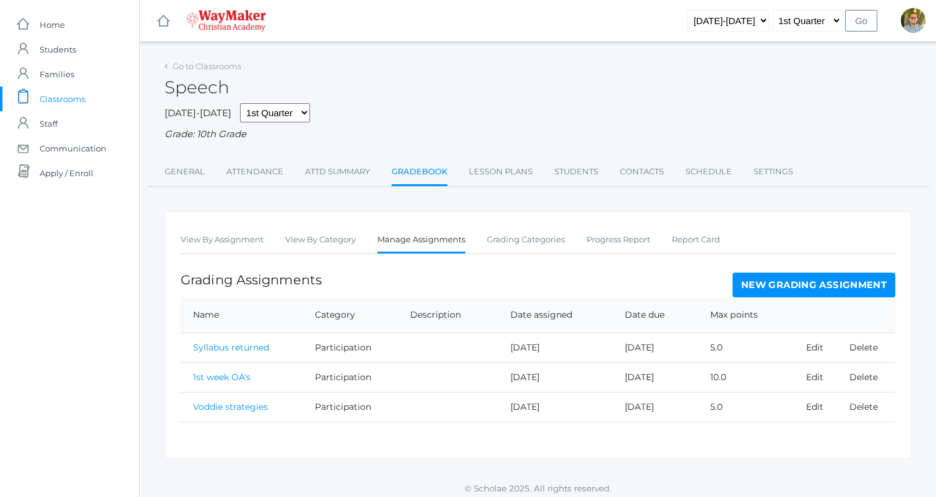
click at [759, 286] on link "New Grading Assignment" at bounding box center [814, 285] width 163 height 25
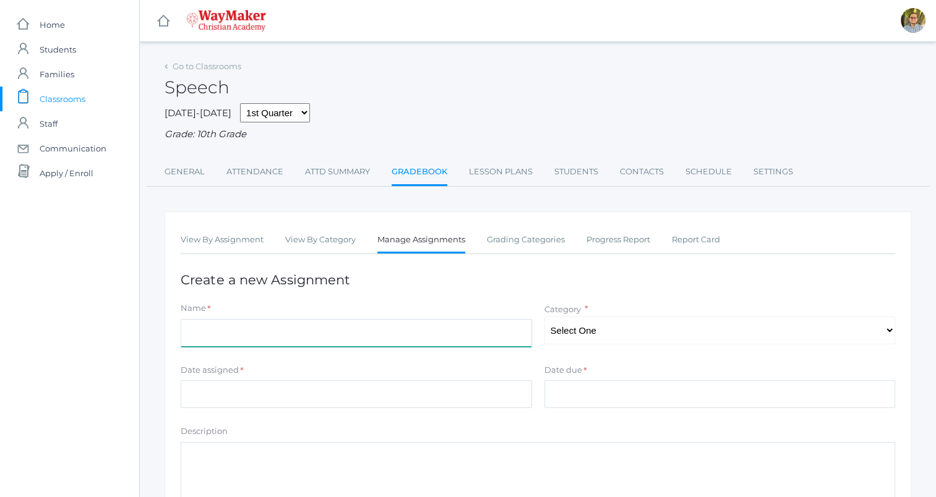
click at [455, 334] on input "Name" at bounding box center [356, 333] width 351 height 28
type input "Furtick video analysis"
click at [593, 333] on select "Select One Participation Quality" at bounding box center [719, 331] width 351 height 28
select select "1158"
click at [544, 317] on select "Select One Participation Quality" at bounding box center [719, 331] width 351 height 28
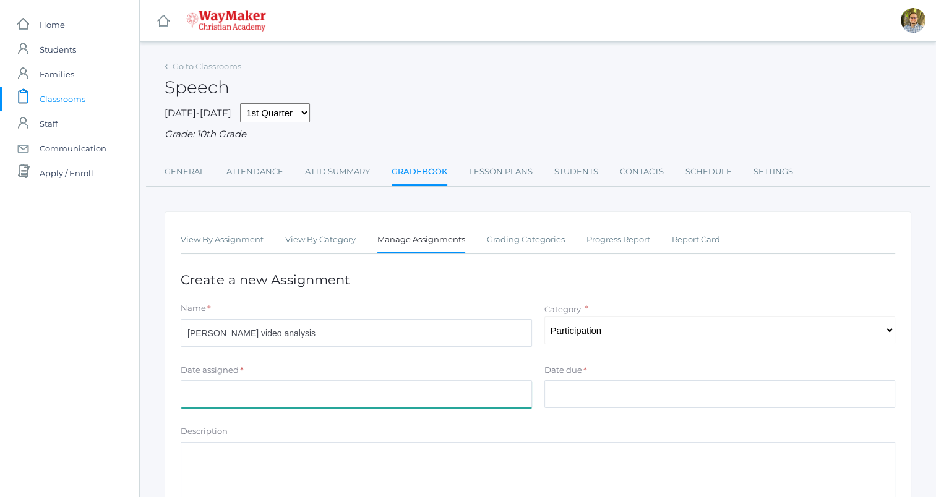
click at [498, 406] on input "Date assigned" at bounding box center [356, 395] width 351 height 28
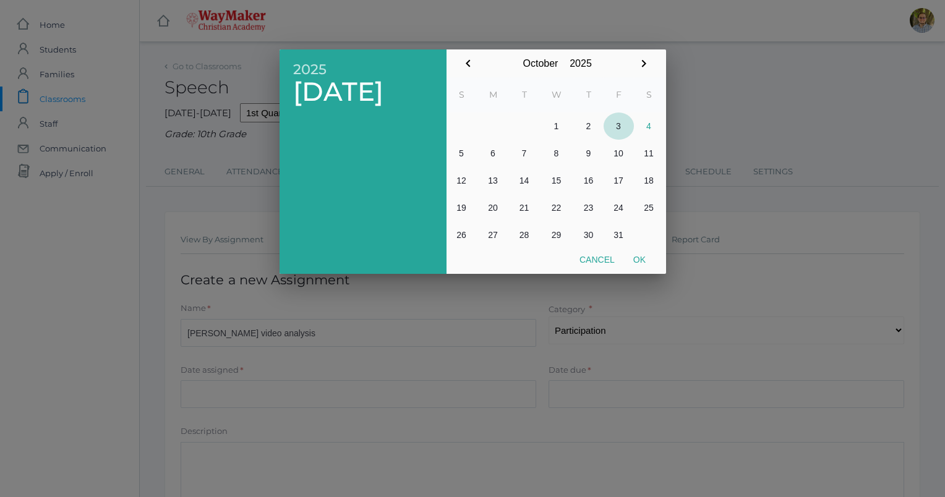
click at [614, 129] on button "3" at bounding box center [619, 126] width 30 height 27
click at [645, 265] on button "Ok" at bounding box center [639, 260] width 31 height 22
type input "2025-10-03"
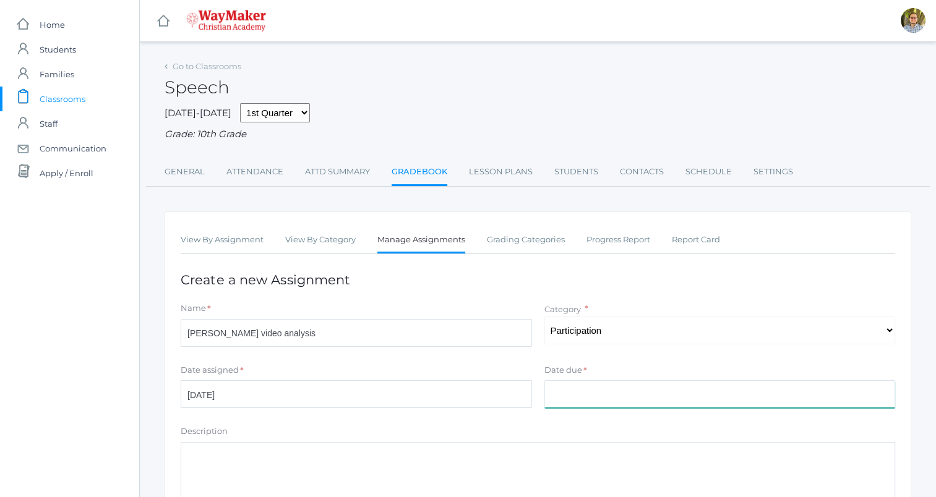
click at [624, 382] on input "Date due" at bounding box center [719, 395] width 351 height 28
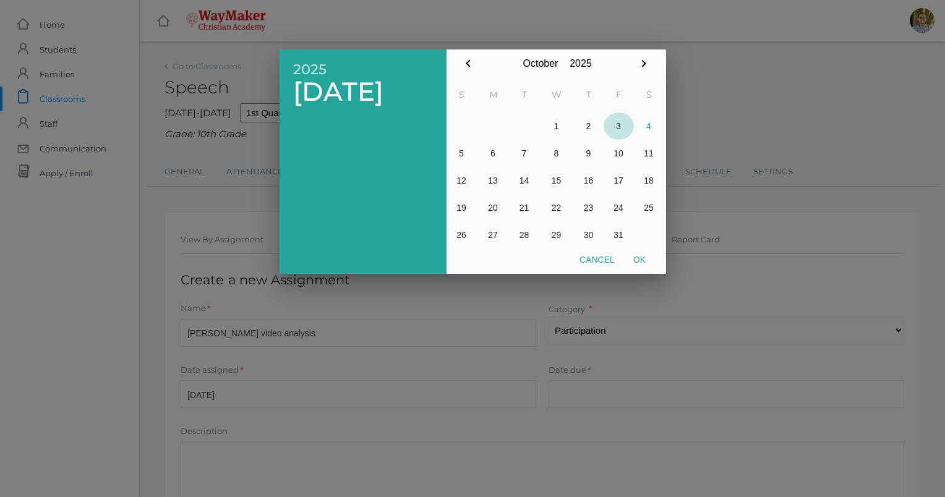
click at [616, 121] on button "3" at bounding box center [619, 126] width 30 height 27
click at [642, 262] on button "Ok" at bounding box center [639, 260] width 31 height 22
type input "2025-10-03"
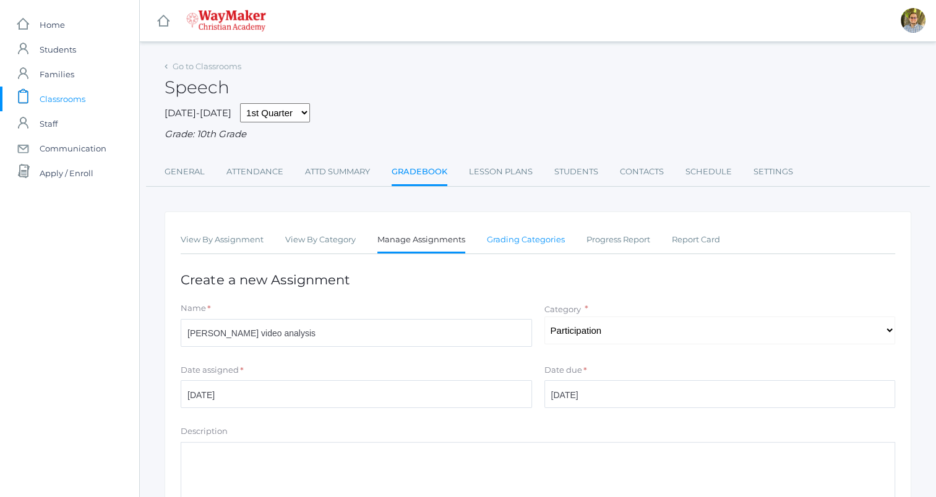
scroll to position [182, 0]
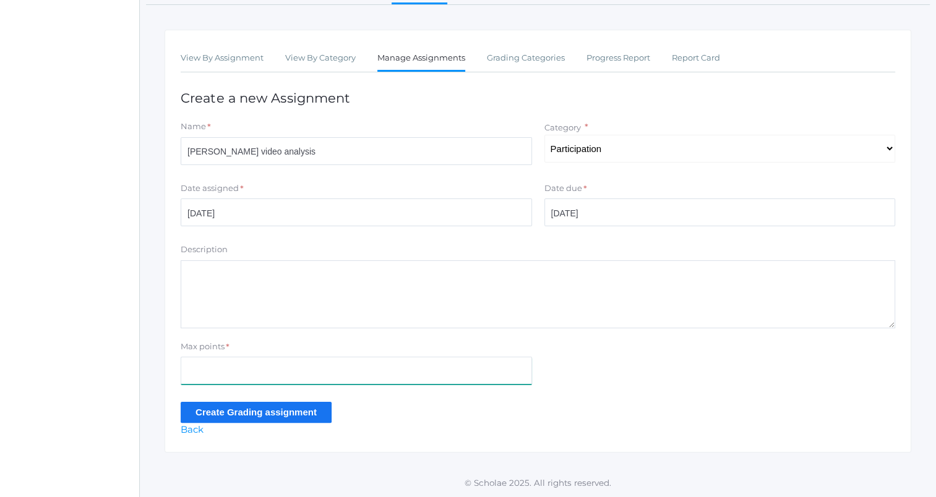
click at [317, 381] on input "Max points" at bounding box center [356, 371] width 351 height 28
type input "5"
click at [191, 413] on input "Create Grading assignment" at bounding box center [256, 412] width 151 height 20
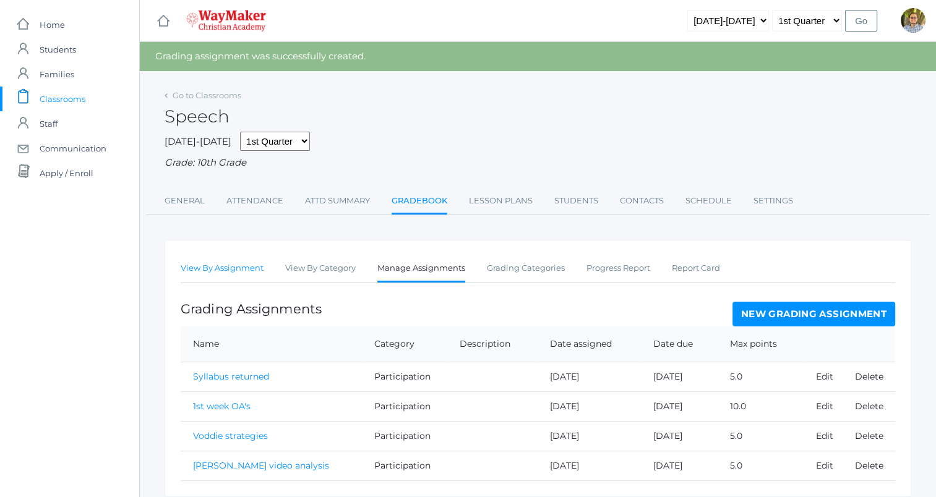
click at [241, 270] on link "View By Assignment" at bounding box center [222, 268] width 83 height 25
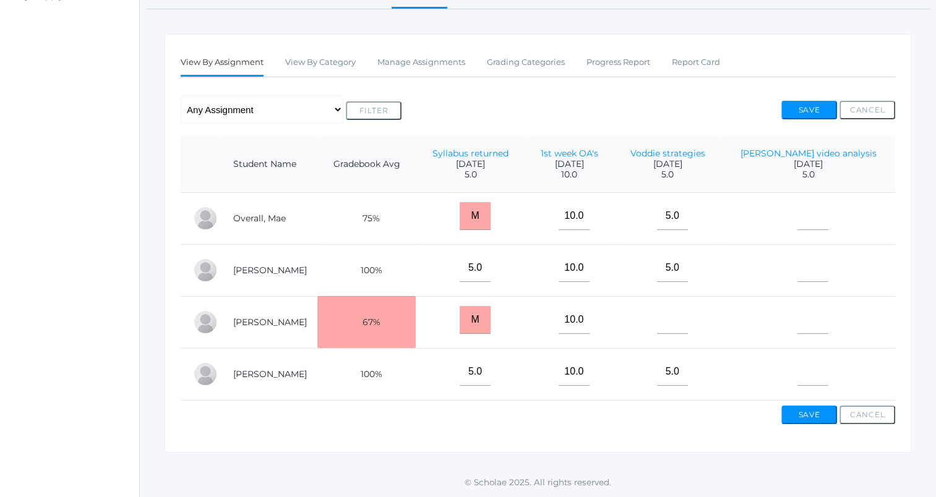
scroll to position [186, 0]
click at [822, 362] on input"] "text" at bounding box center [813, 372] width 31 height 28
type input"] "5"
click at [824, 255] on input"] "text" at bounding box center [813, 268] width 31 height 28
type input"] "5"
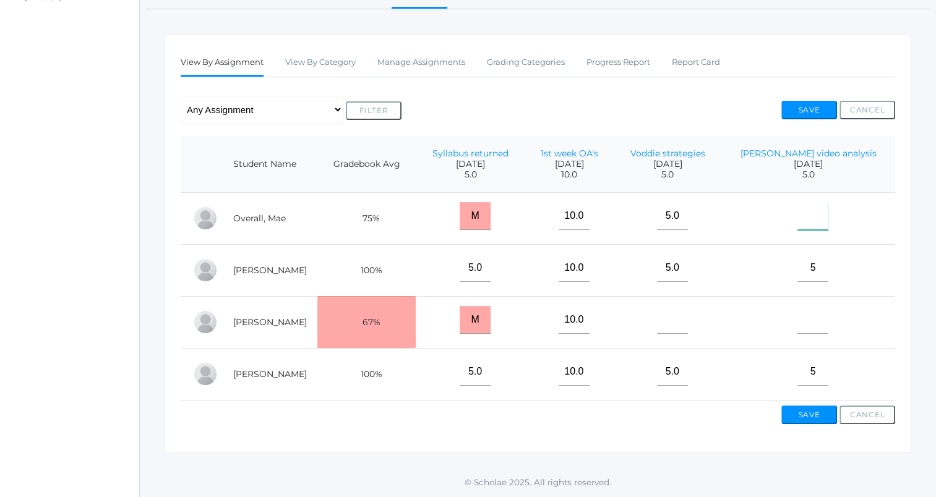
click at [825, 213] on input"] "text" at bounding box center [813, 216] width 31 height 28
type input"] "5"
click at [807, 107] on button "Save" at bounding box center [809, 110] width 56 height 19
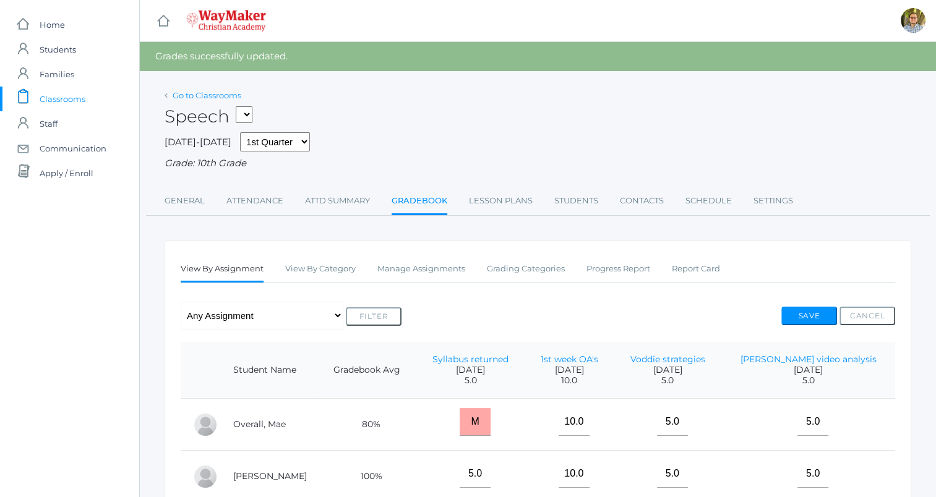
click at [221, 97] on link "Go to Classrooms" at bounding box center [207, 95] width 69 height 10
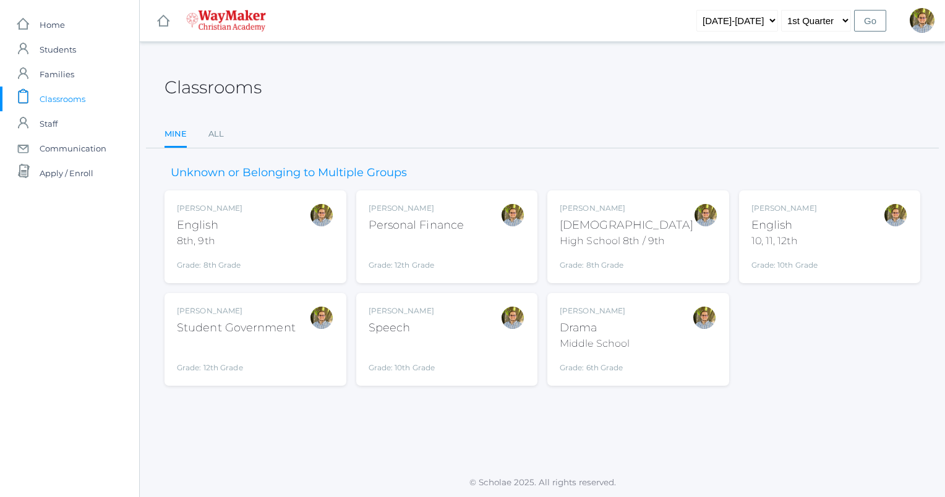
click at [300, 236] on div "Kylen Braileanu English 8th, 9th Grade: 8th Grade 08ENGLISH" at bounding box center [255, 237] width 157 height 68
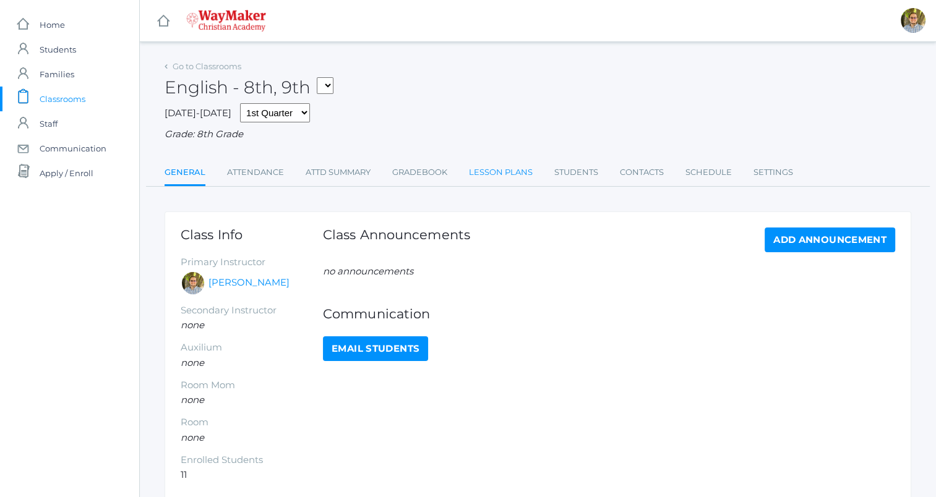
click at [476, 179] on link "Lesson Plans" at bounding box center [501, 172] width 64 height 25
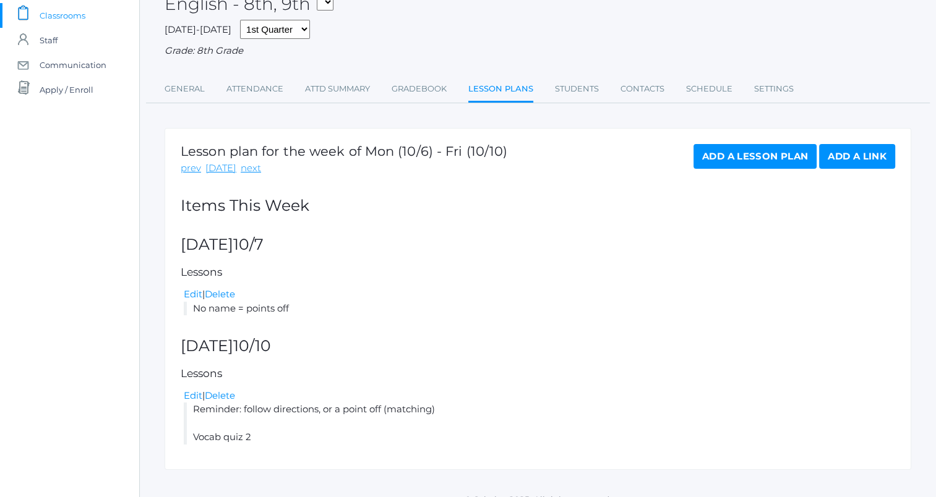
scroll to position [101, 0]
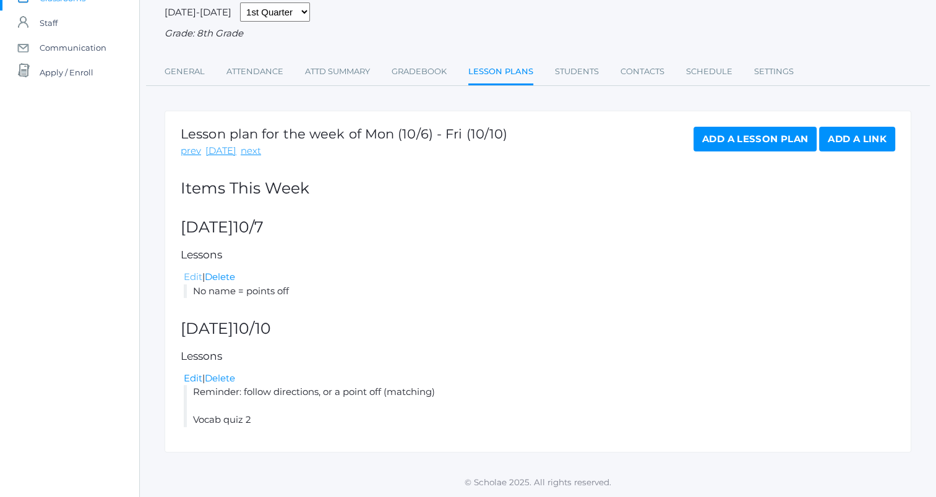
click at [184, 276] on link "Edit" at bounding box center [193, 277] width 19 height 12
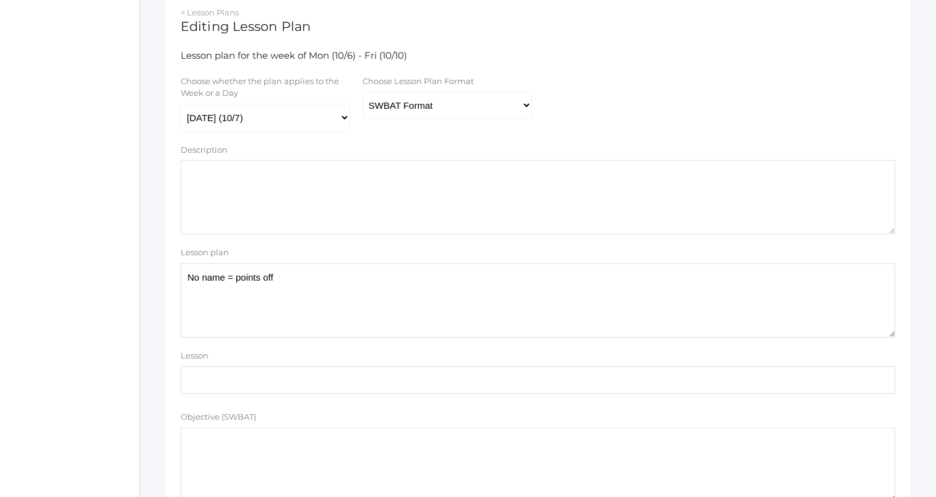
scroll to position [264, 0]
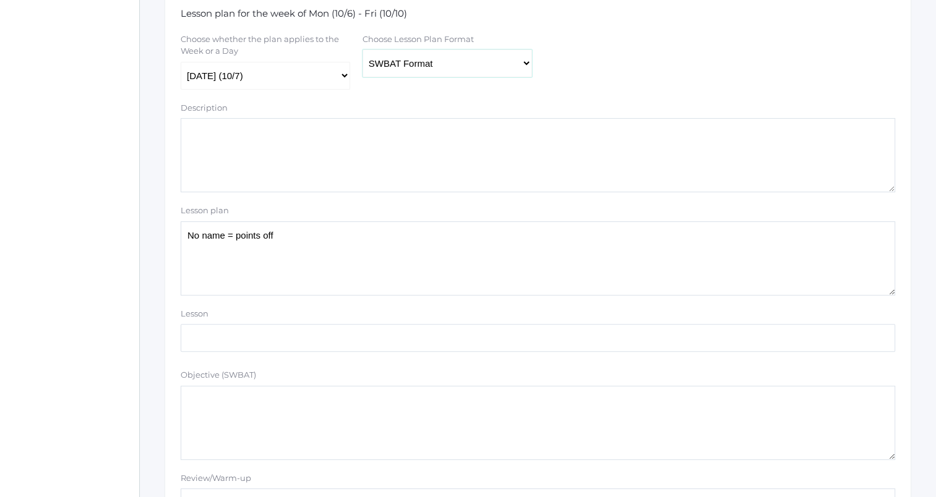
click at [396, 64] on select "Traditional Format SWBAT Format" at bounding box center [448, 63] width 170 height 28
select select "legacy"
click at [363, 50] on select "Traditional Format SWBAT Format" at bounding box center [448, 63] width 170 height 28
click at [291, 268] on textarea "No name = points off" at bounding box center [538, 258] width 715 height 74
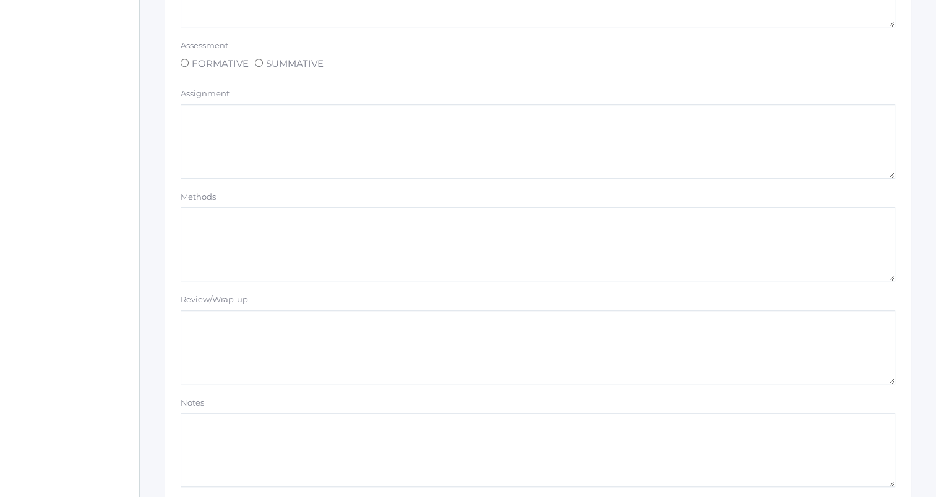
scroll to position [1046, 0]
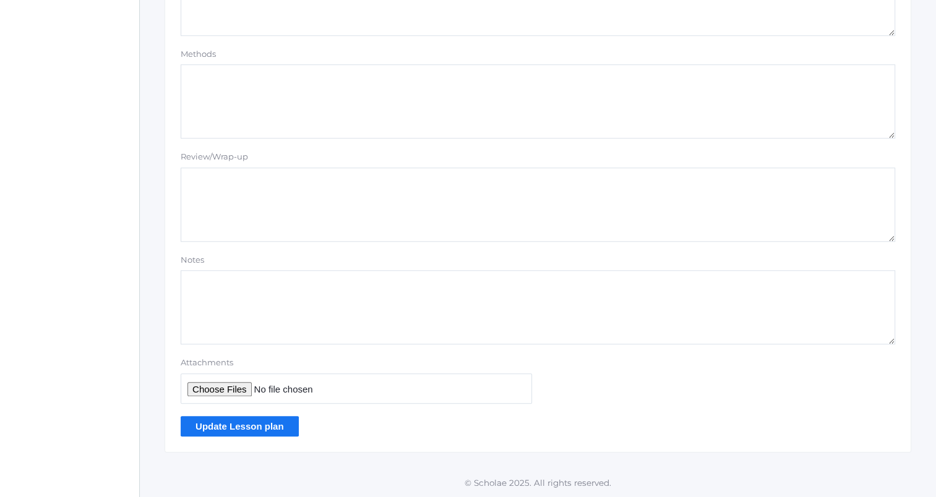
type textarea "No name = points off 5 words activity. Swap cards?"
click at [270, 421] on input "Update Lesson plan" at bounding box center [240, 426] width 118 height 20
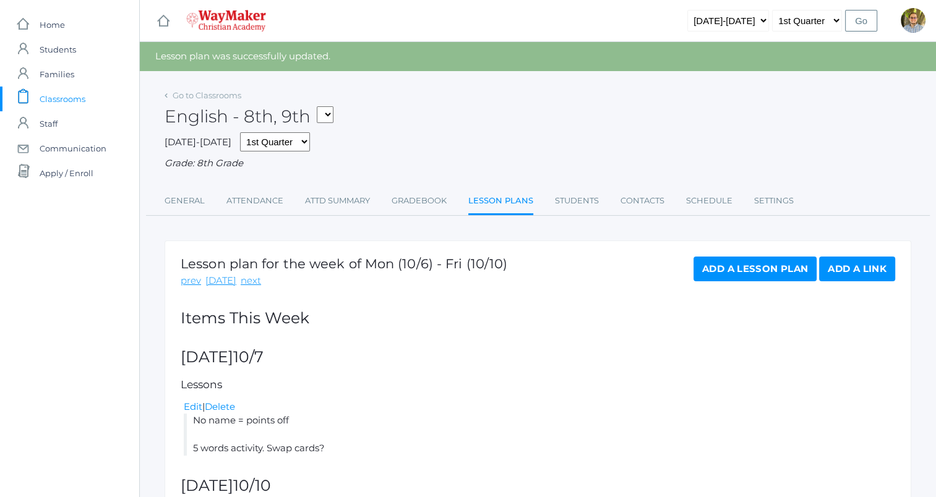
click at [90, 98] on link "icons/clipboard/plain Created with Sketch. Classrooms" at bounding box center [69, 99] width 139 height 25
